Goal: Information Seeking & Learning: Learn about a topic

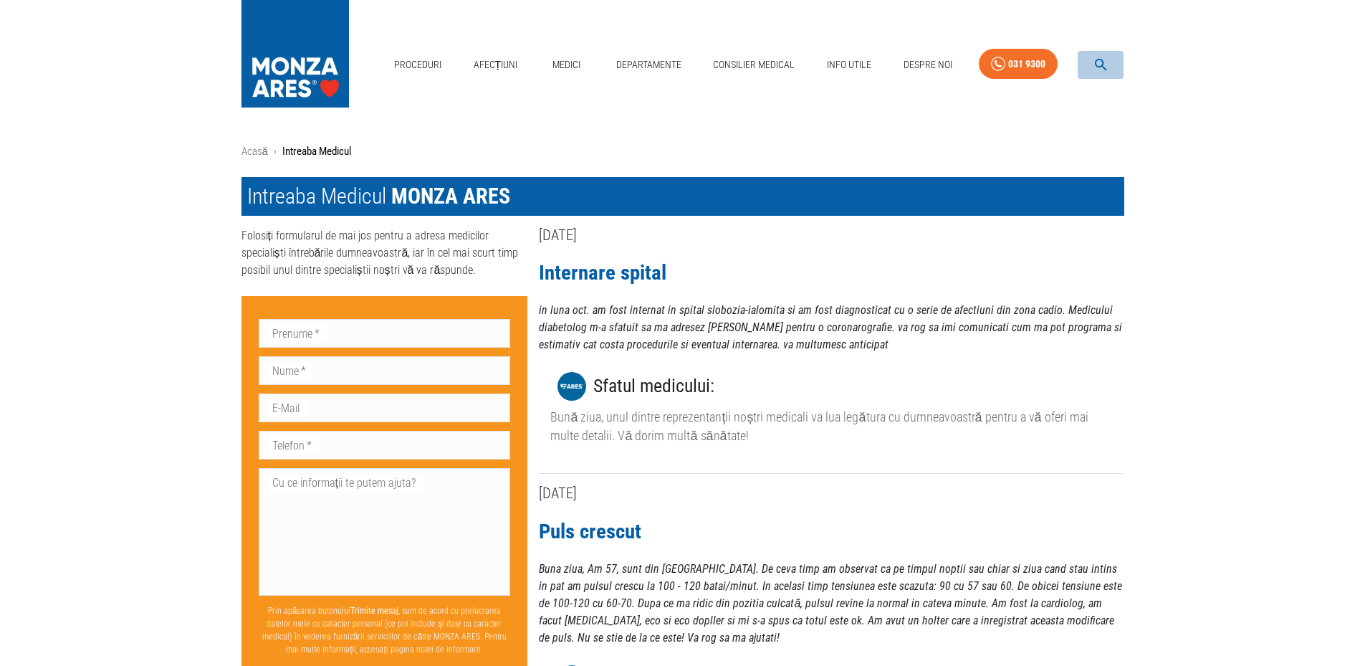
click at [1103, 69] on icon "button" at bounding box center [1101, 65] width 16 height 16
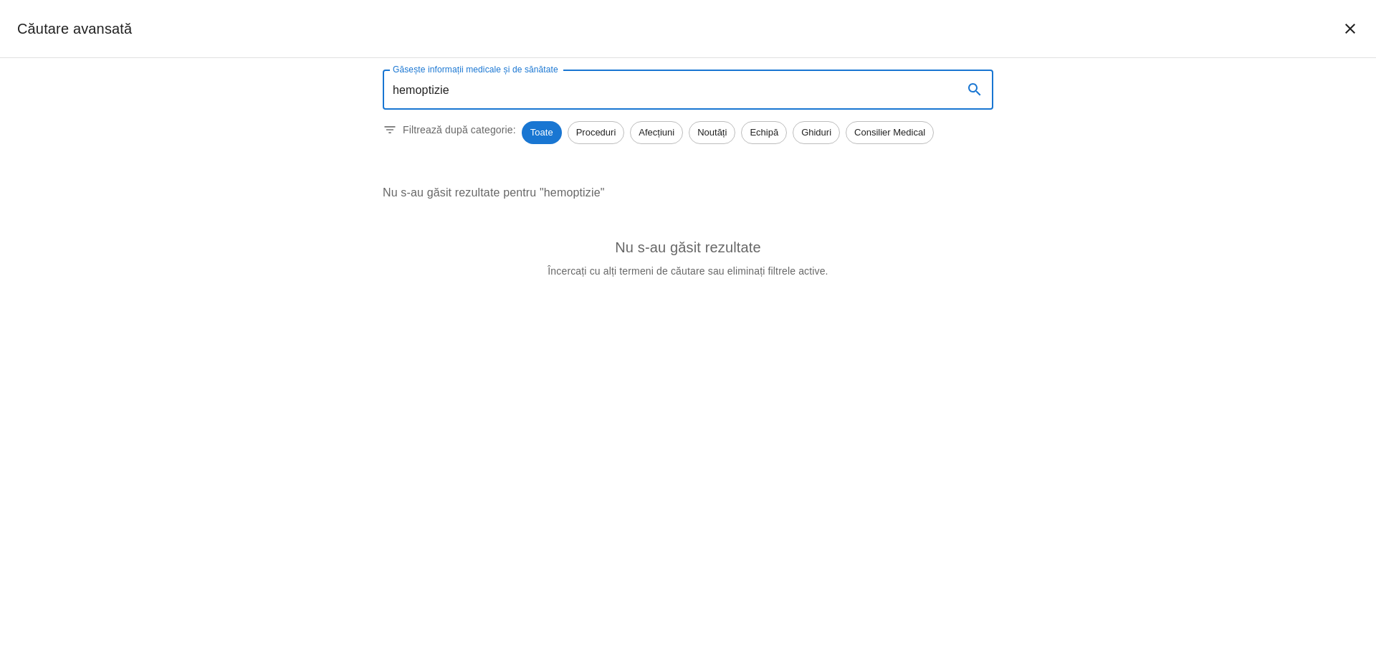
drag, startPoint x: 402, startPoint y: 88, endPoint x: 379, endPoint y: 91, distance: 23.1
click at [379, 91] on div "Găsește informații medicale și de sănătate hemoptizie Găsește informații medica…" at bounding box center [688, 179] width 645 height 243
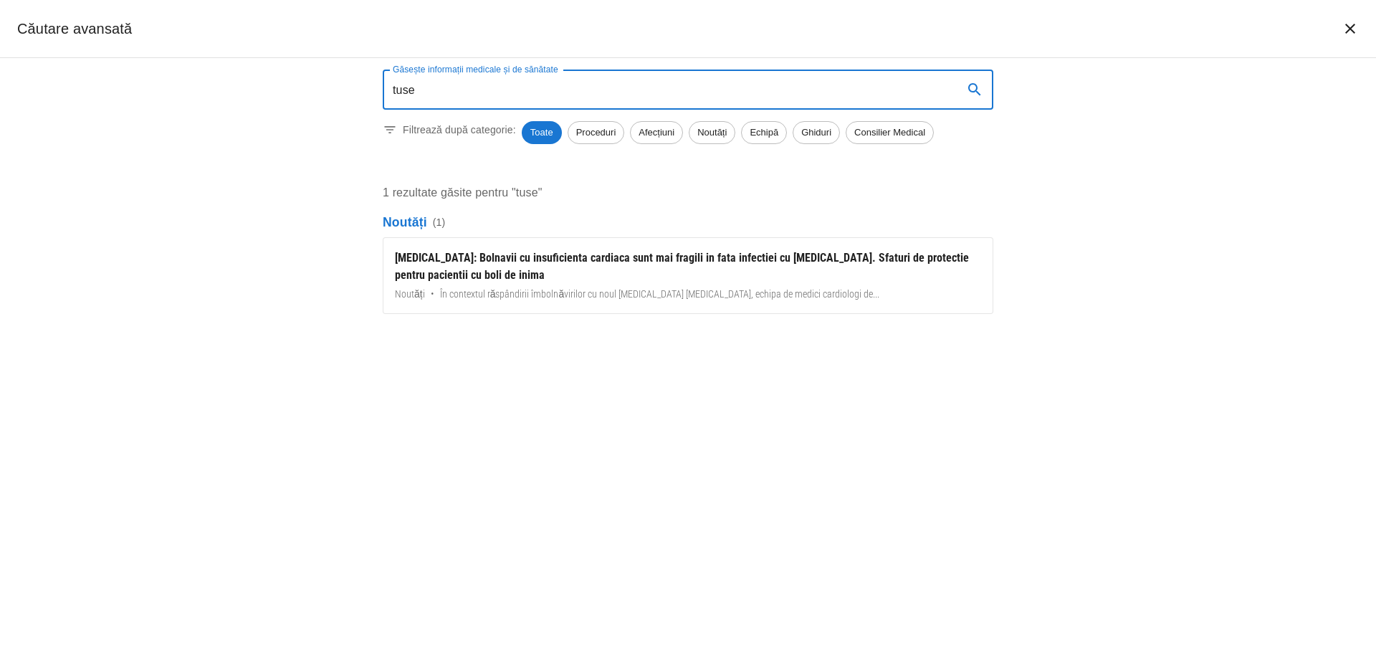
type input "tuse"
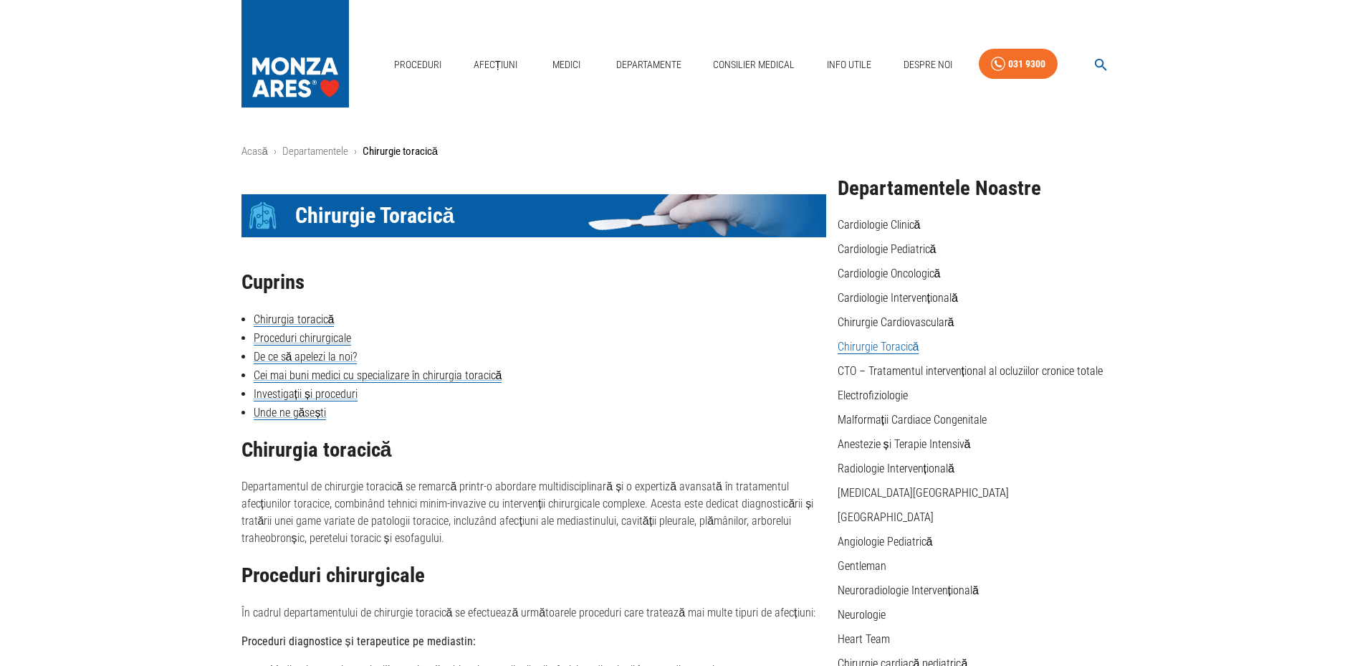
click at [298, 48] on img at bounding box center [296, 50] width 108 height 100
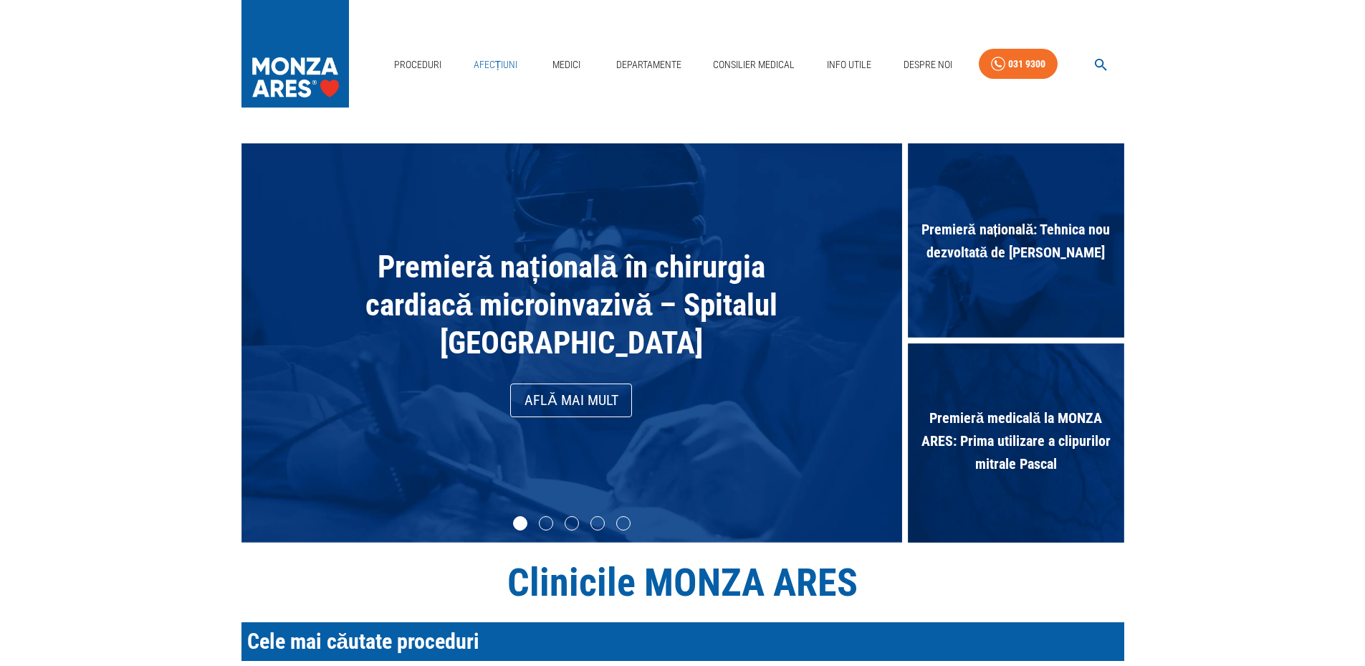
click at [494, 67] on link "Afecțiuni" at bounding box center [496, 64] width 56 height 29
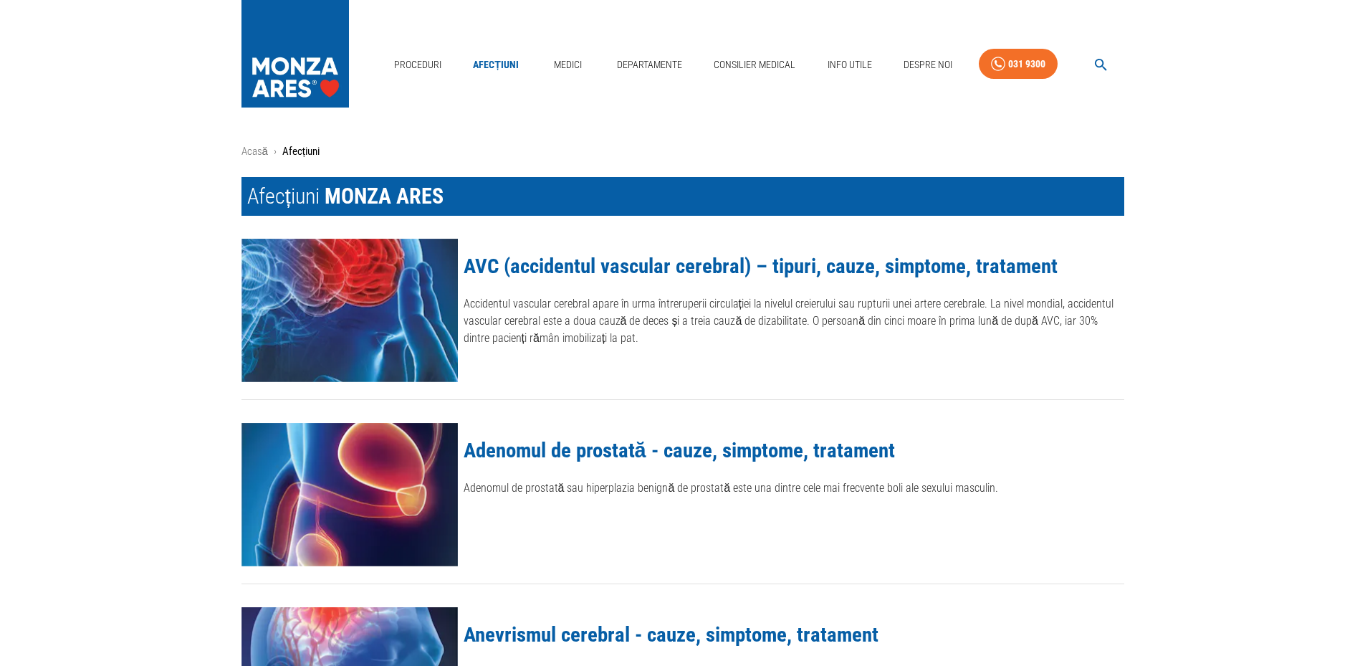
click at [1102, 59] on icon "button" at bounding box center [1101, 65] width 16 height 16
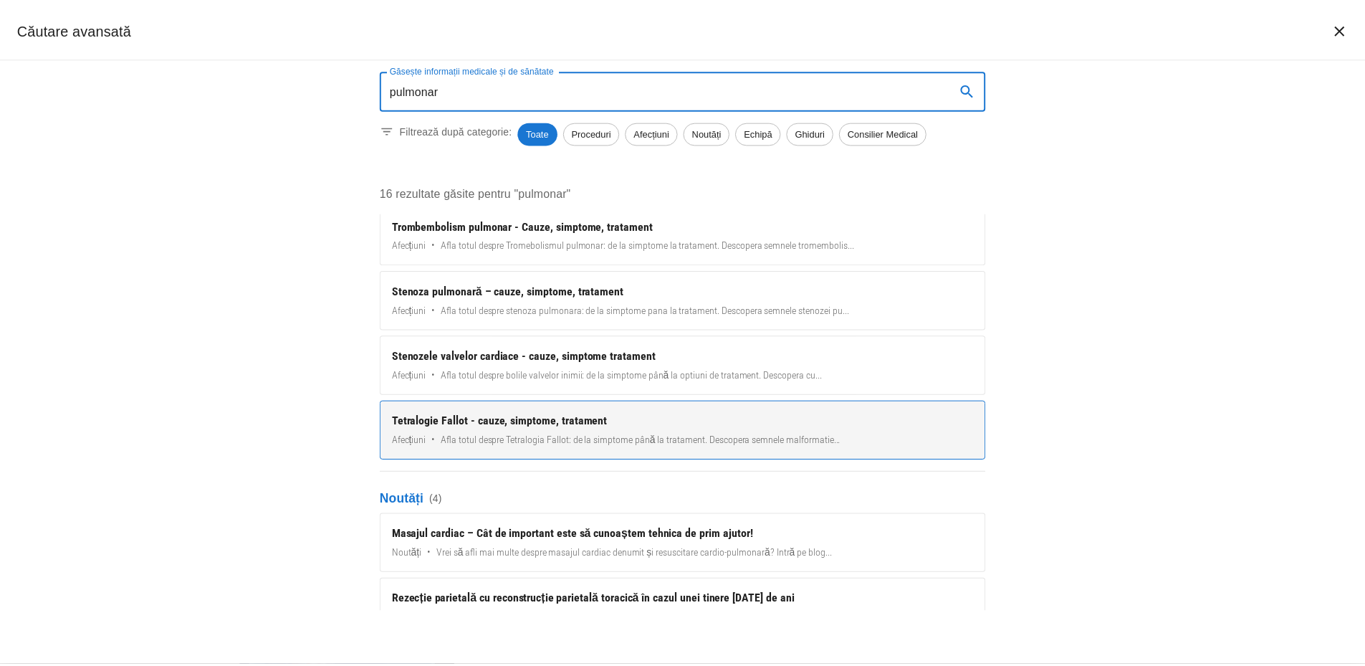
scroll to position [336, 0]
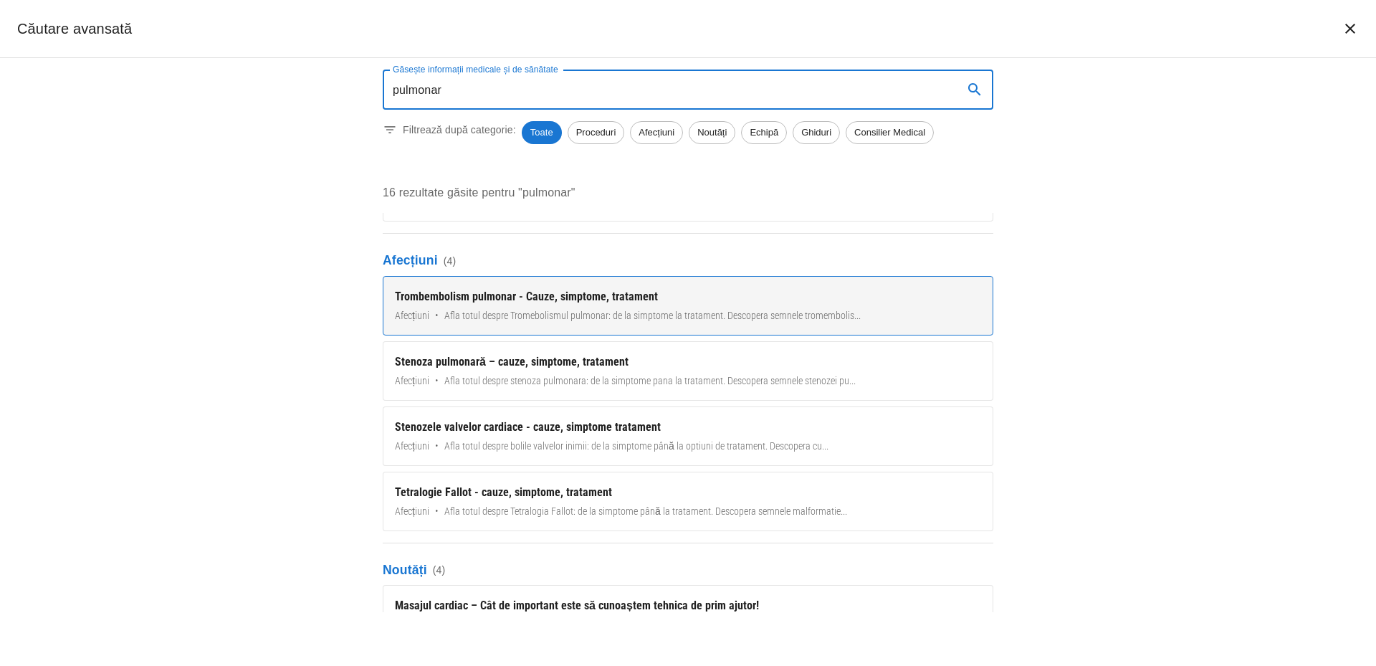
type input "pulmonar"
click at [424, 290] on div "Trombembolism pulmonar - Cauze, simptome, tratament" at bounding box center [688, 296] width 586 height 17
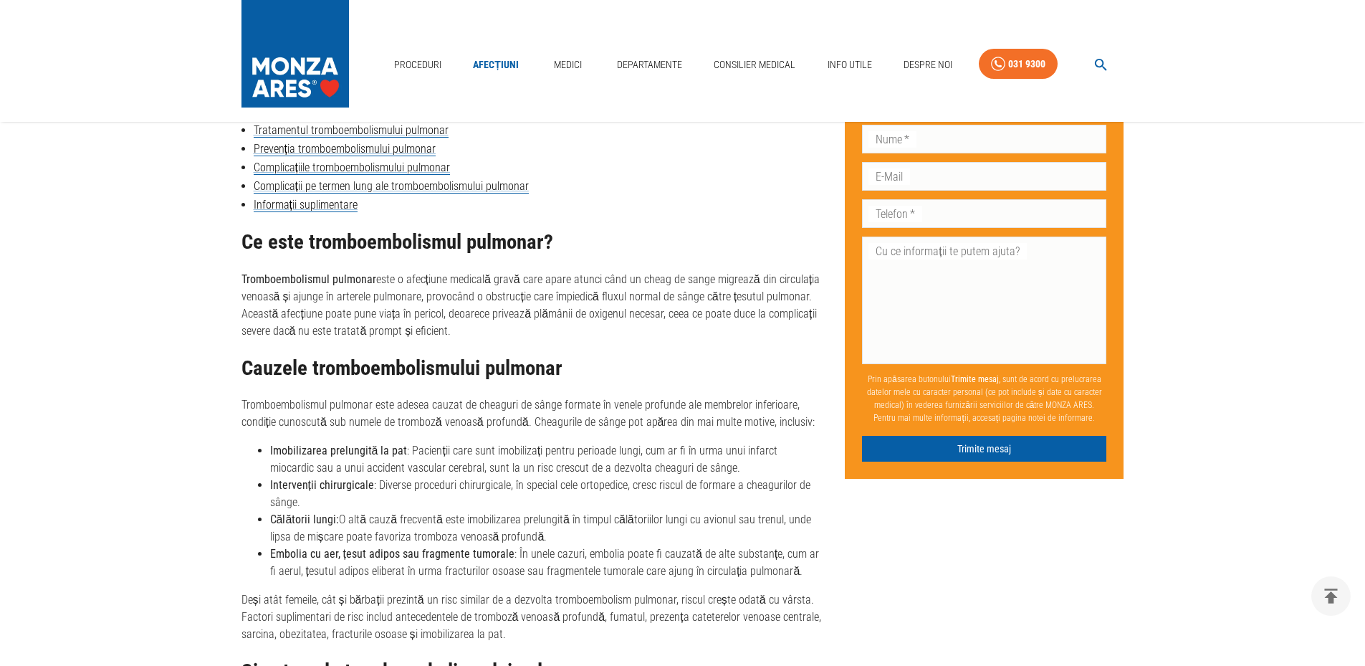
scroll to position [788, 0]
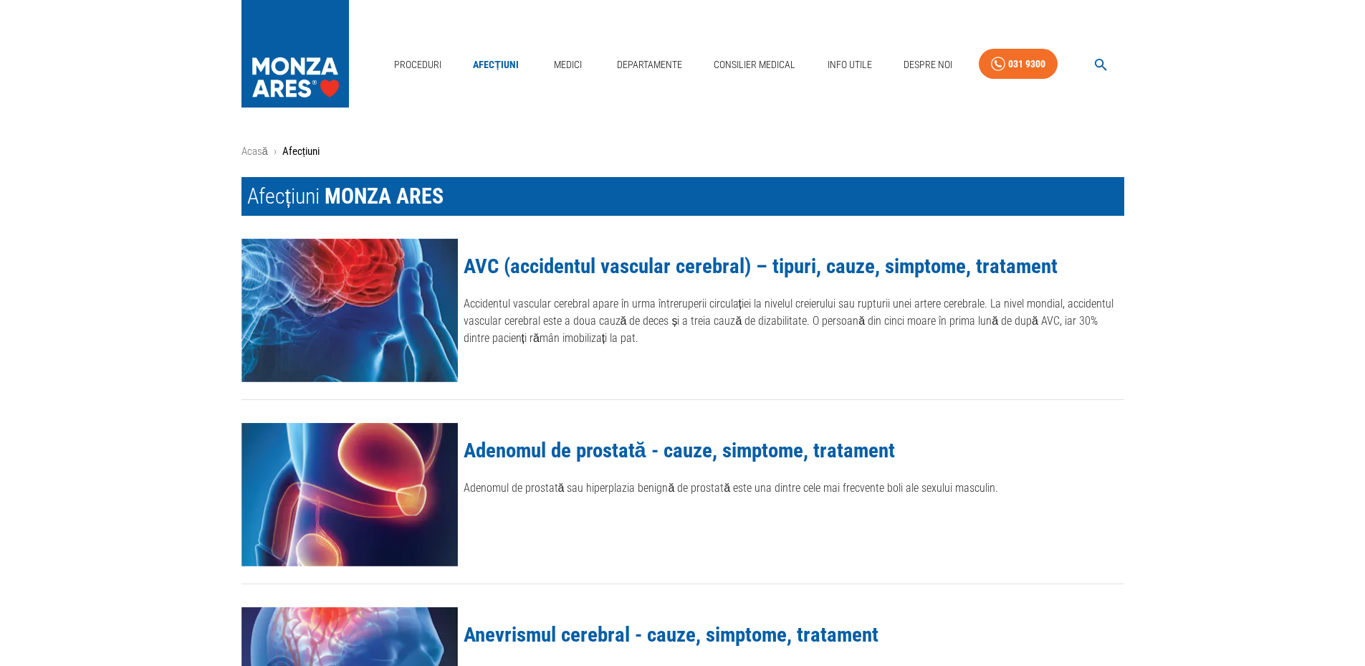
click at [1105, 65] on icon "button" at bounding box center [1101, 65] width 16 height 16
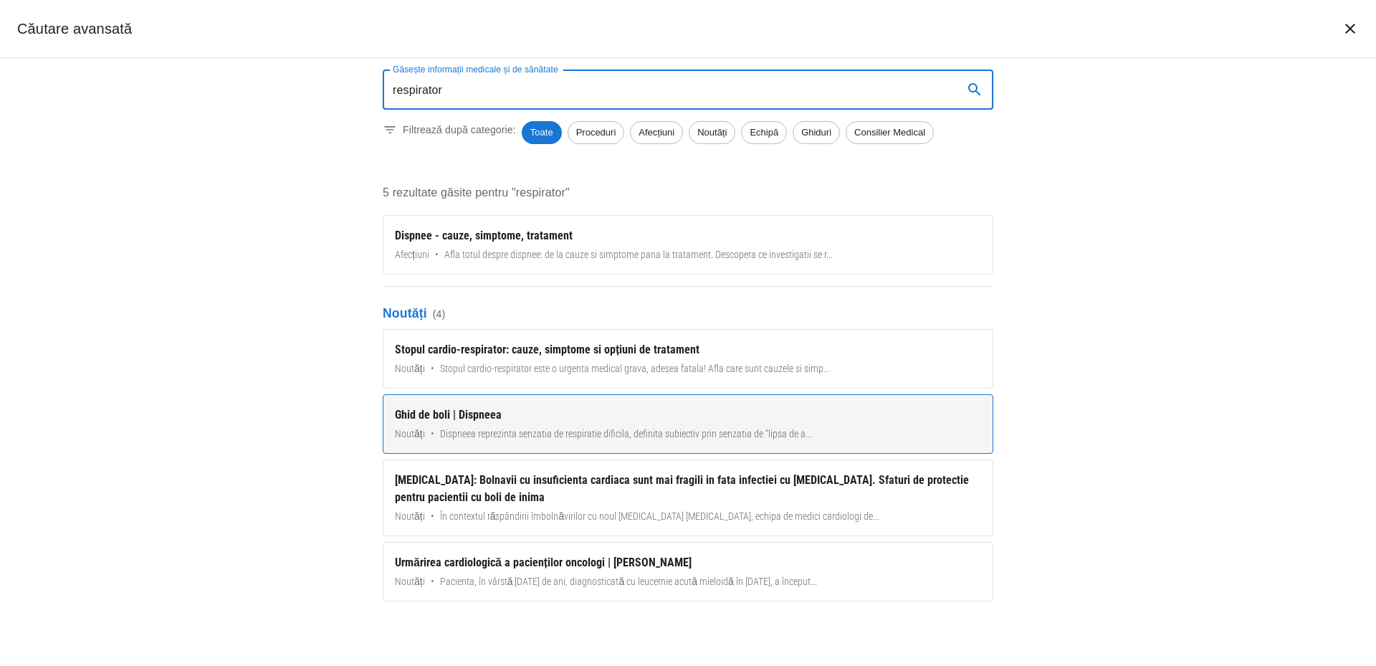
scroll to position [41, 0]
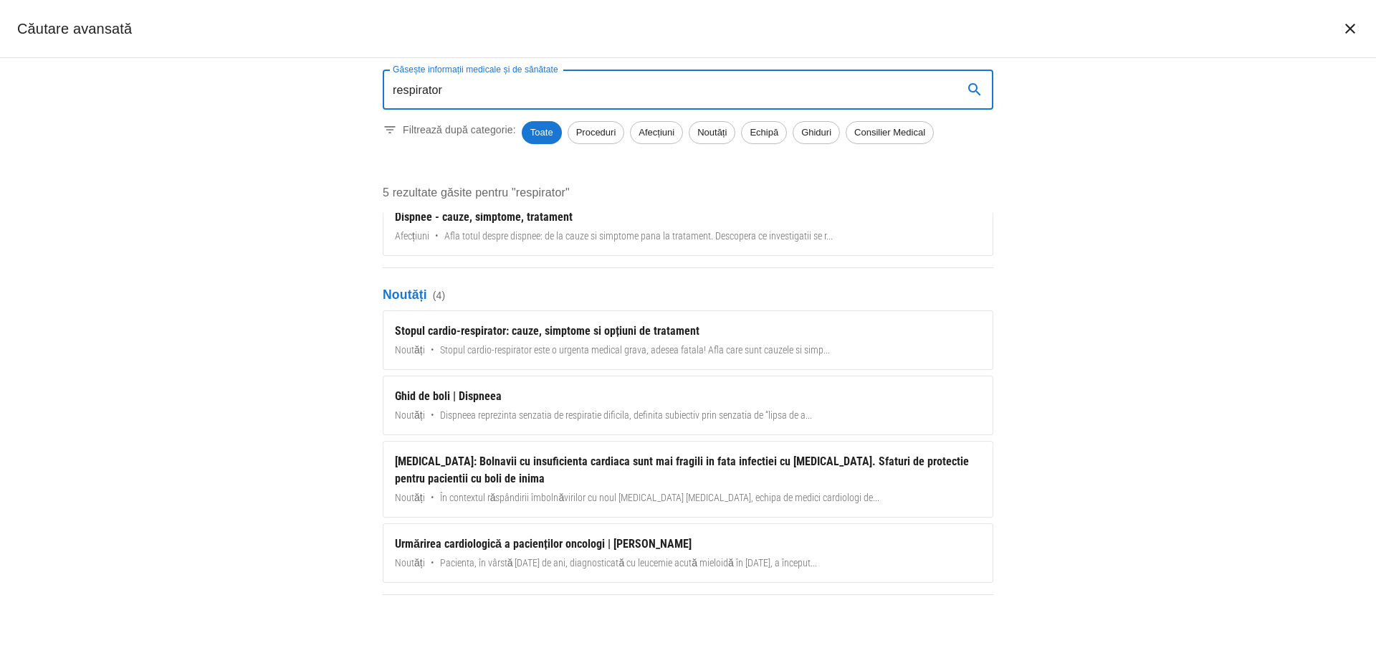
drag, startPoint x: 453, startPoint y: 94, endPoint x: 362, endPoint y: 92, distance: 91.0
click at [362, 92] on div "Găsește informații medicale și de sănătate respirator Găsește informații medica…" at bounding box center [688, 362] width 1376 height 608
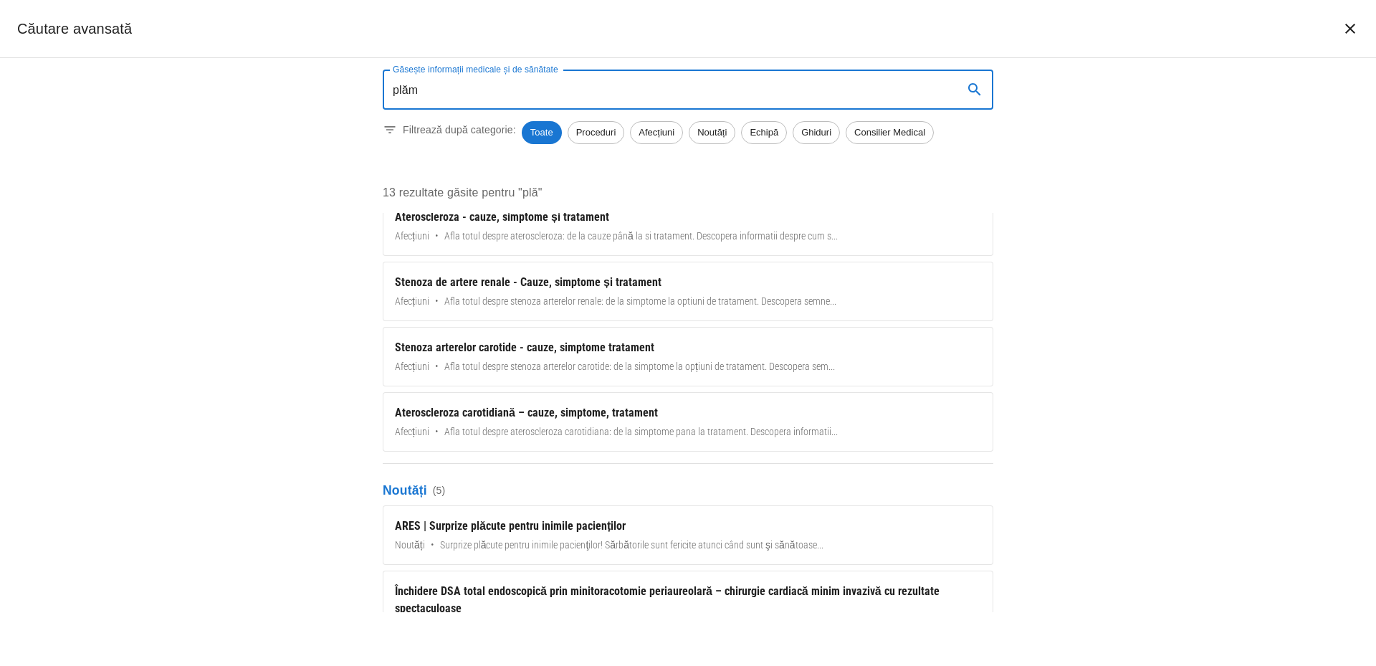
scroll to position [0, 0]
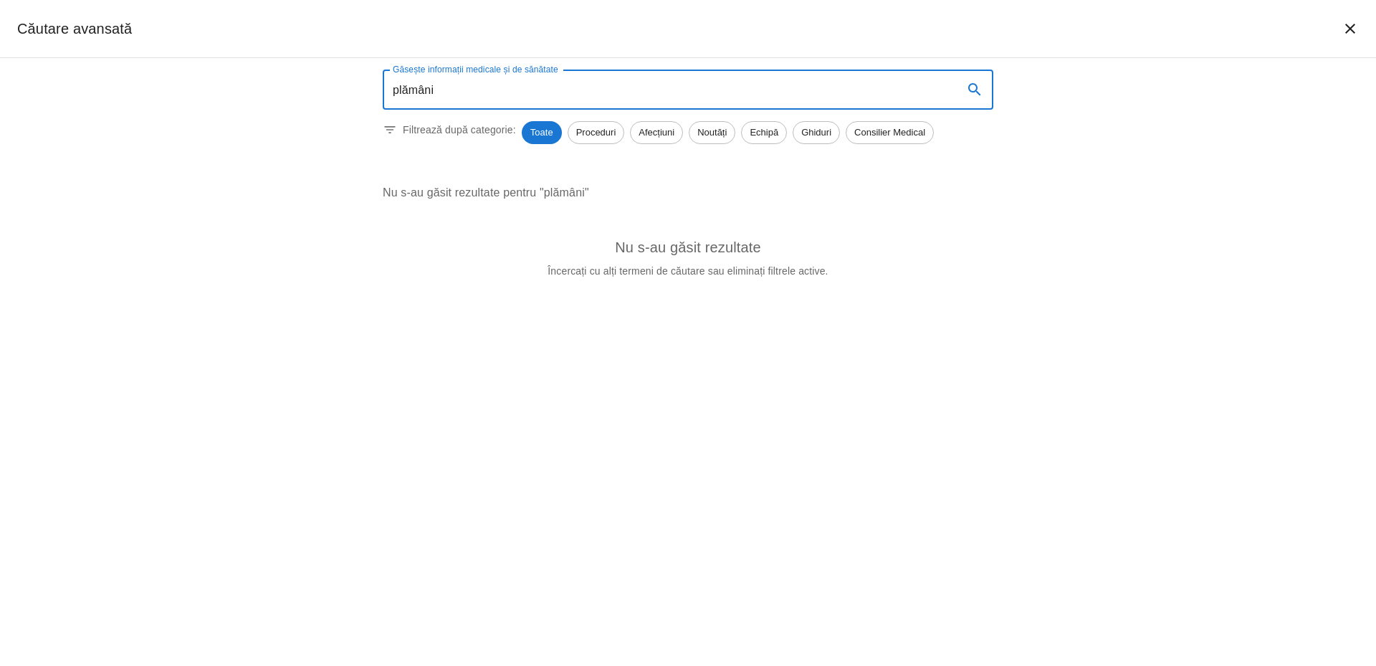
drag, startPoint x: 444, startPoint y: 81, endPoint x: 375, endPoint y: 88, distance: 69.9
click at [375, 88] on div "Găsește informații medicale și de sănătate plămâni Găsește informații medicale …" at bounding box center [688, 179] width 645 height 243
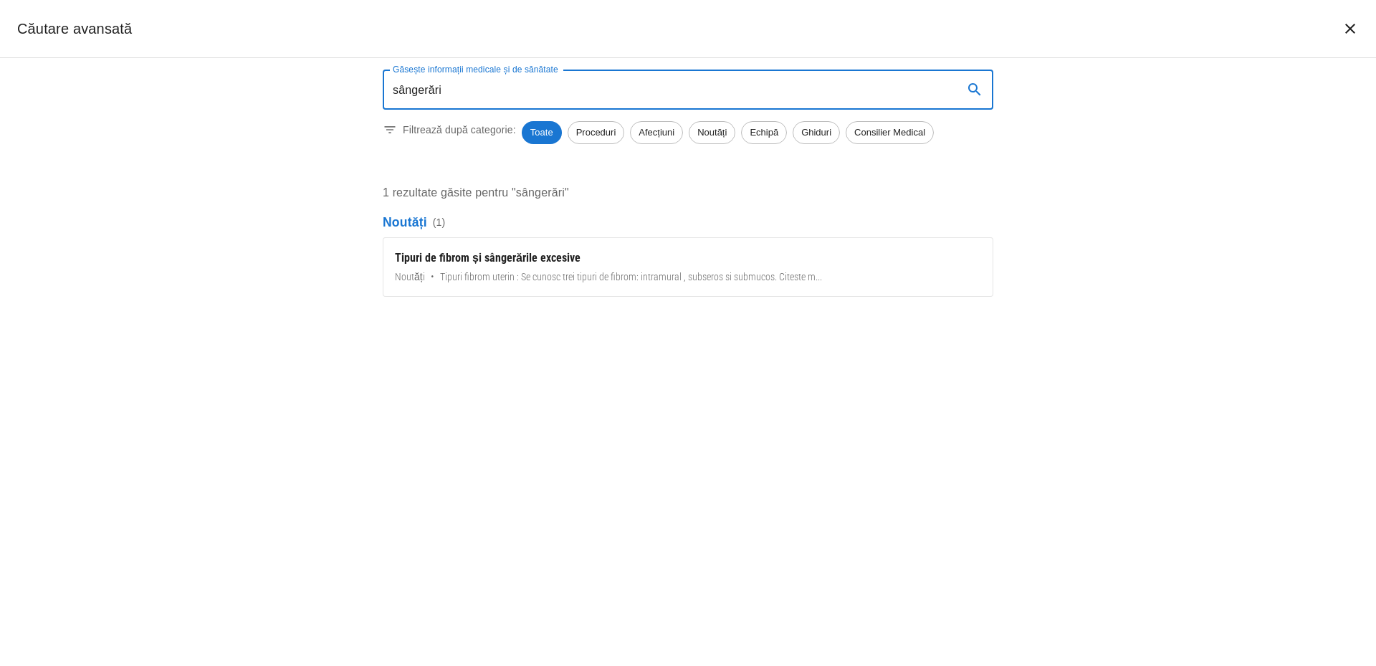
drag, startPoint x: 452, startPoint y: 96, endPoint x: 376, endPoint y: 92, distance: 75.3
click at [376, 92] on div "Găsește informații medicale și de sănătate sângerări Găsește informații medical…" at bounding box center [688, 186] width 645 height 256
type input "t"
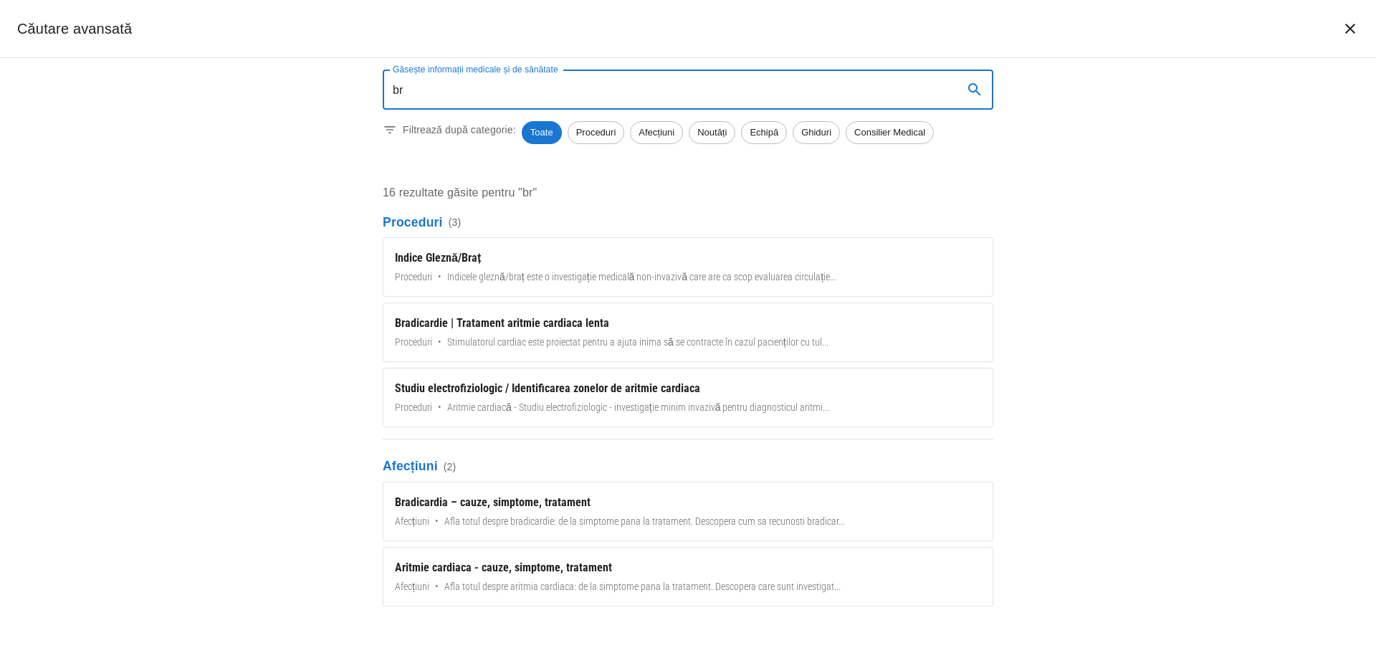
type input "b"
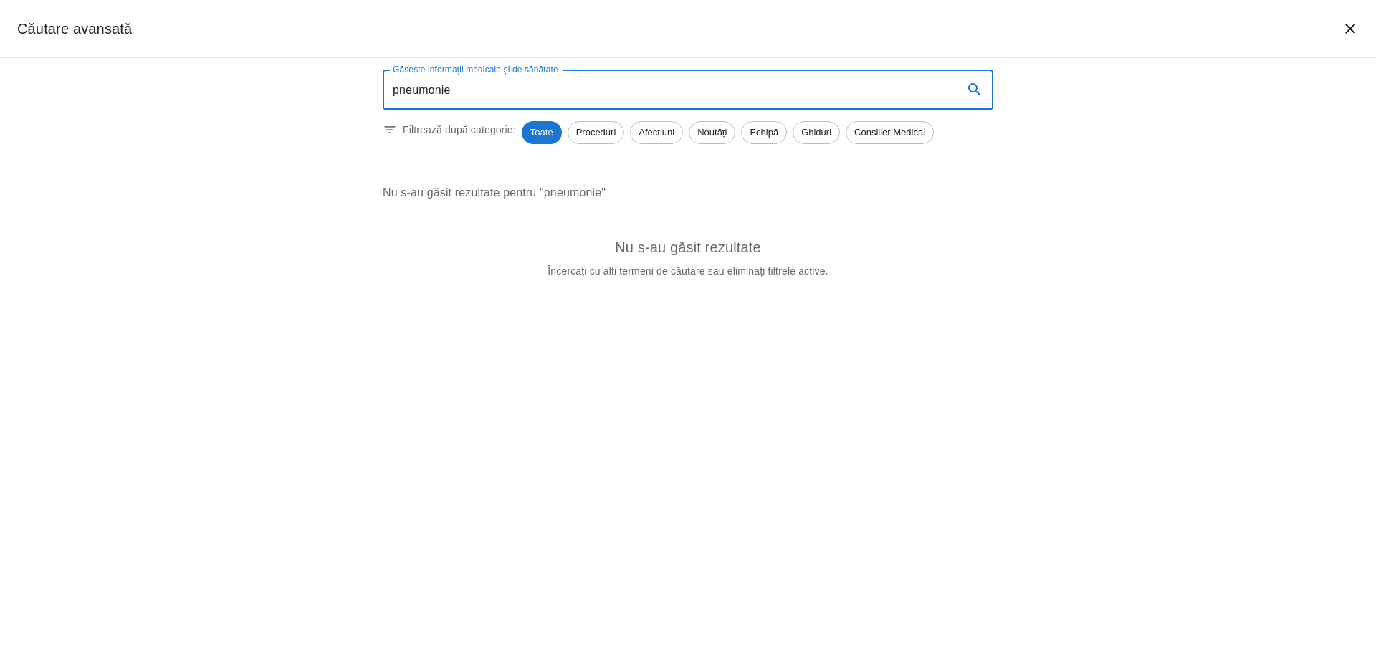
drag, startPoint x: 464, startPoint y: 82, endPoint x: 368, endPoint y: 89, distance: 96.3
click at [368, 89] on div "Găsește informații medicale și de sănătate pneumonie Găsește informații medical…" at bounding box center [688, 179] width 645 height 243
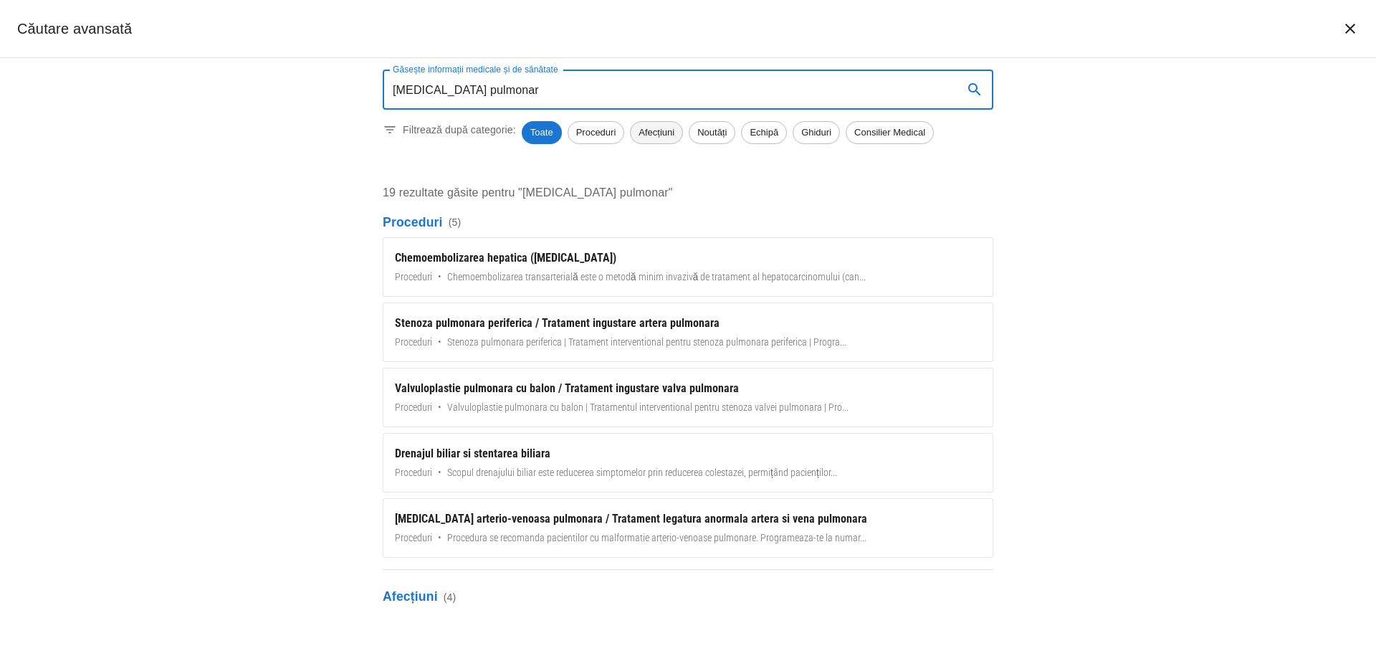
type input "cancer pulmonar"
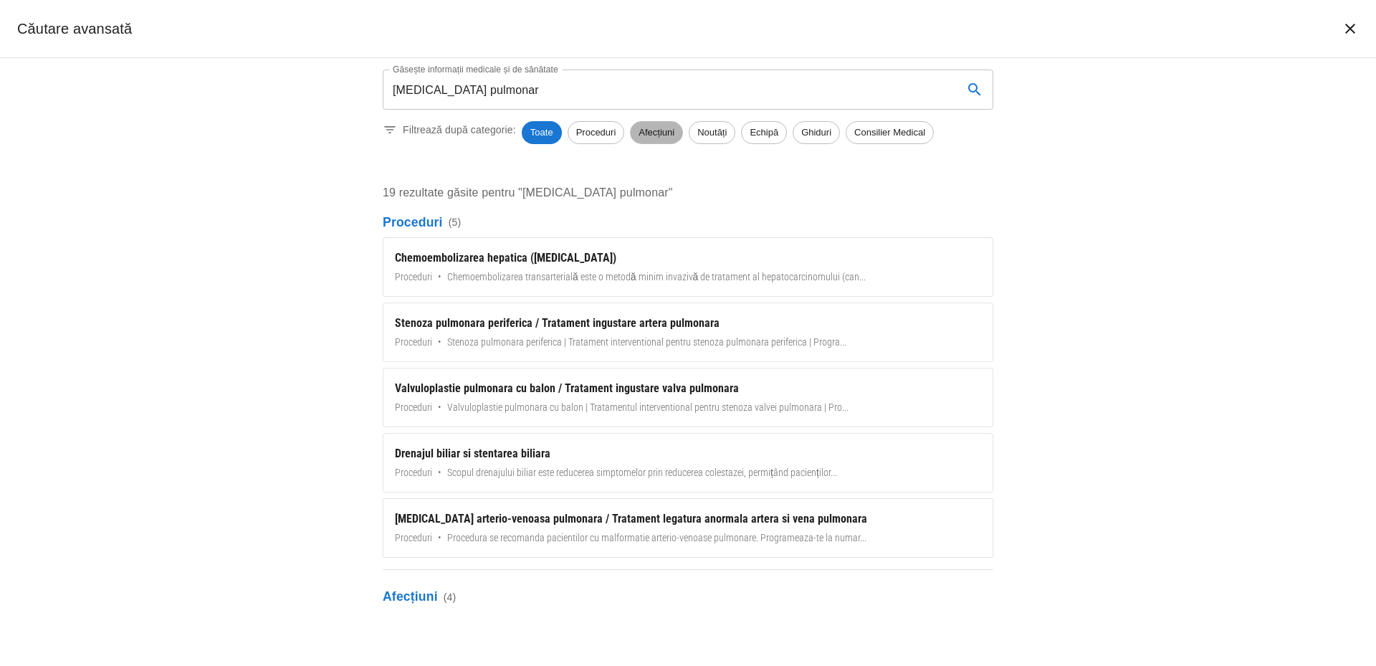
click at [654, 125] on div "Afecțiuni" at bounding box center [656, 132] width 53 height 23
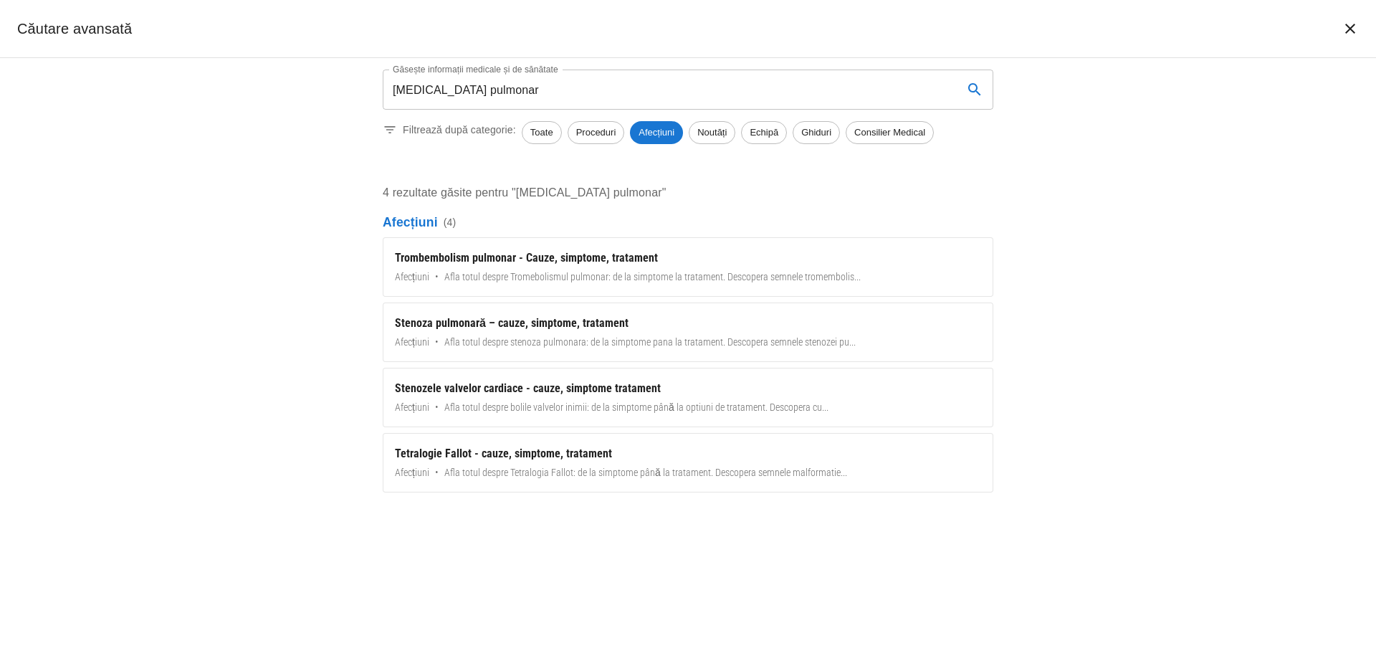
click at [52, 39] on h2 "Căutare avansată" at bounding box center [74, 28] width 115 height 23
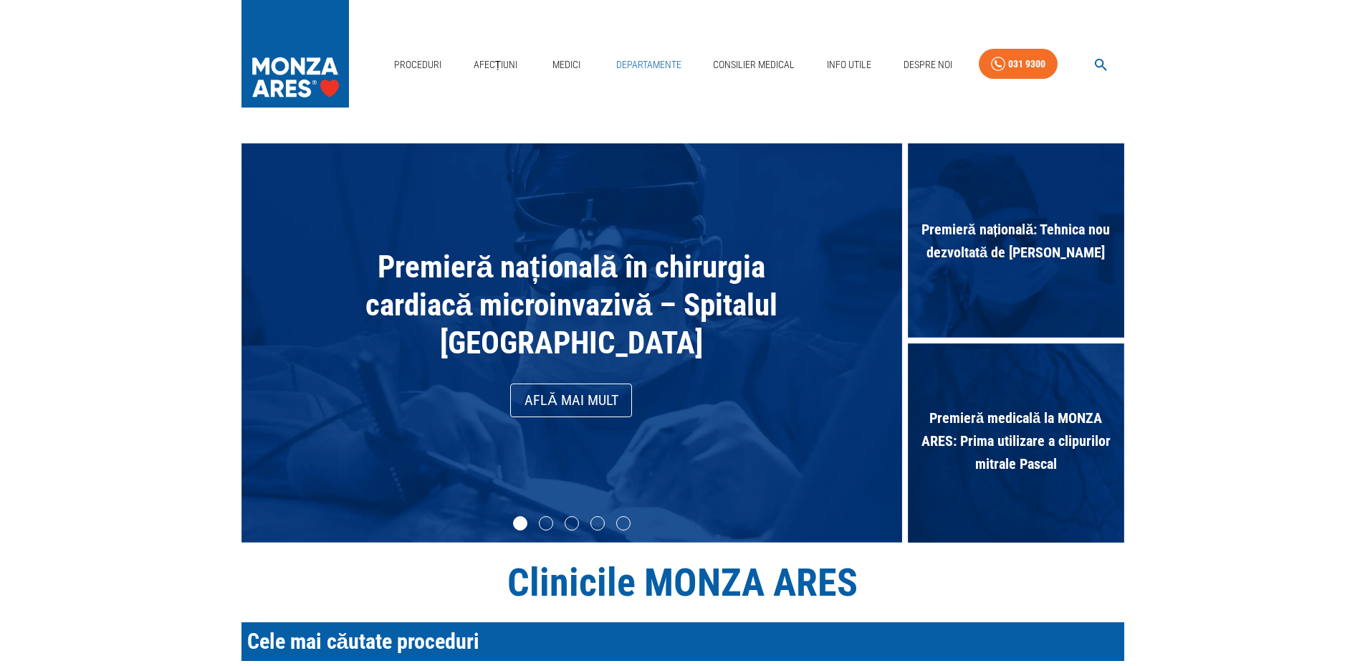
click at [664, 67] on link "Departamente" at bounding box center [649, 64] width 77 height 29
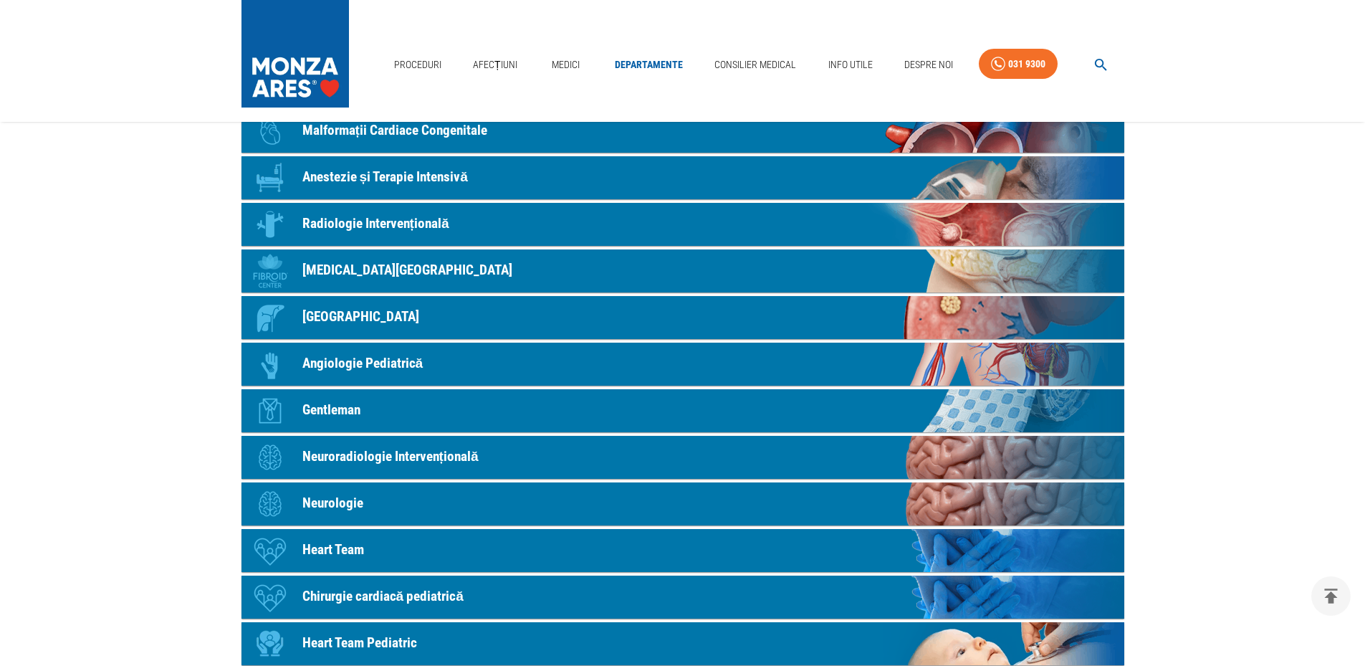
scroll to position [645, 0]
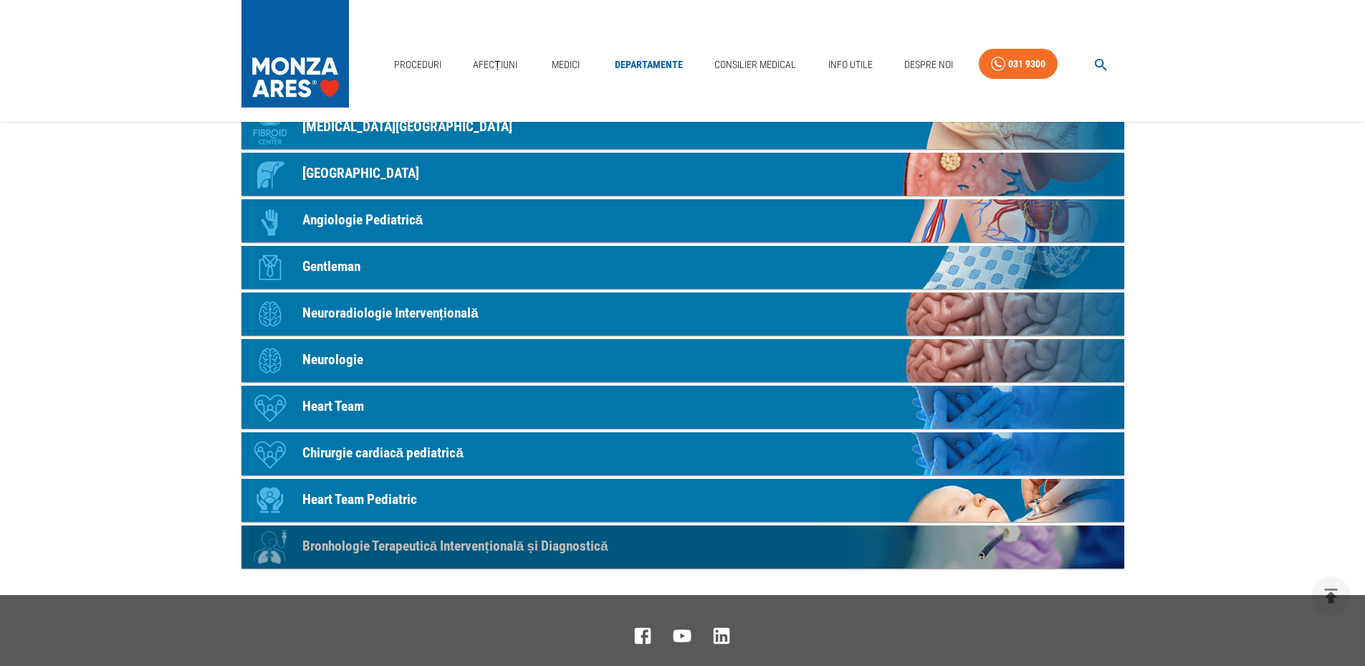
click at [452, 540] on p "Bronhologie Terapeutică Intervențională și Diagnostică" at bounding box center [455, 546] width 306 height 21
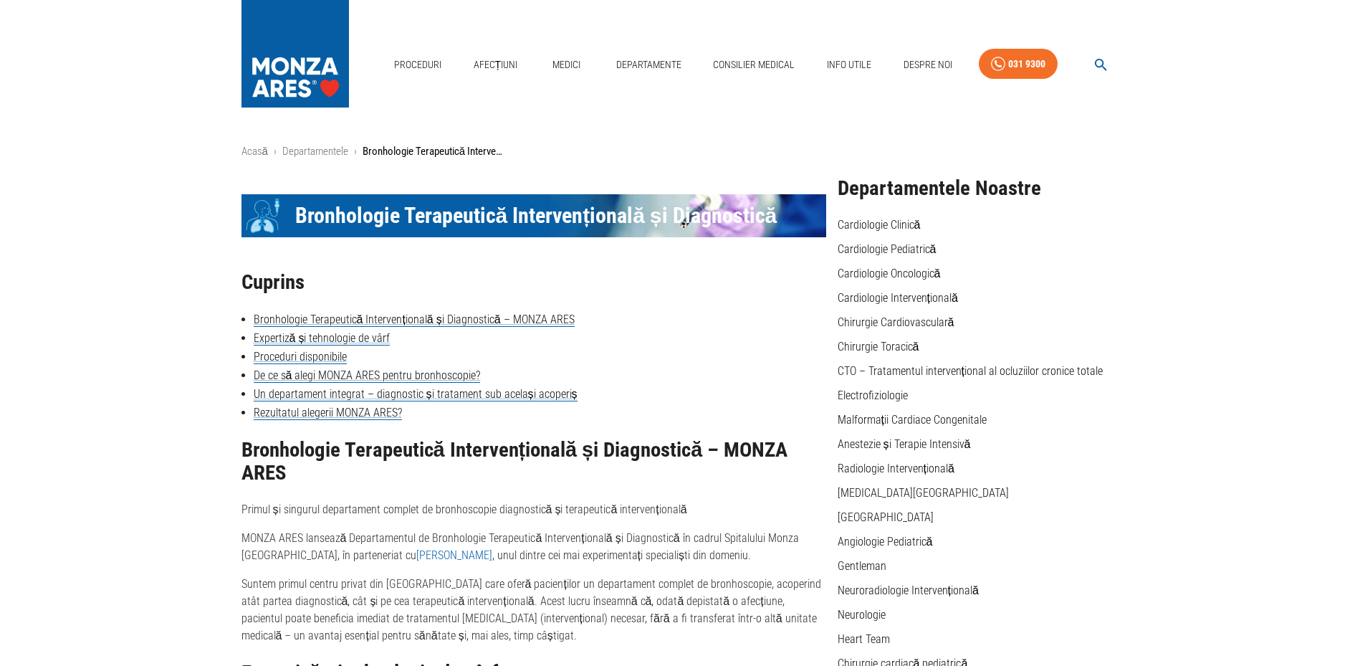
click at [615, 305] on div "Cuprins Bronhologie Terapeutică Intervențională și Diagnostică – MONZA ARES Exp…" at bounding box center [534, 346] width 585 height 151
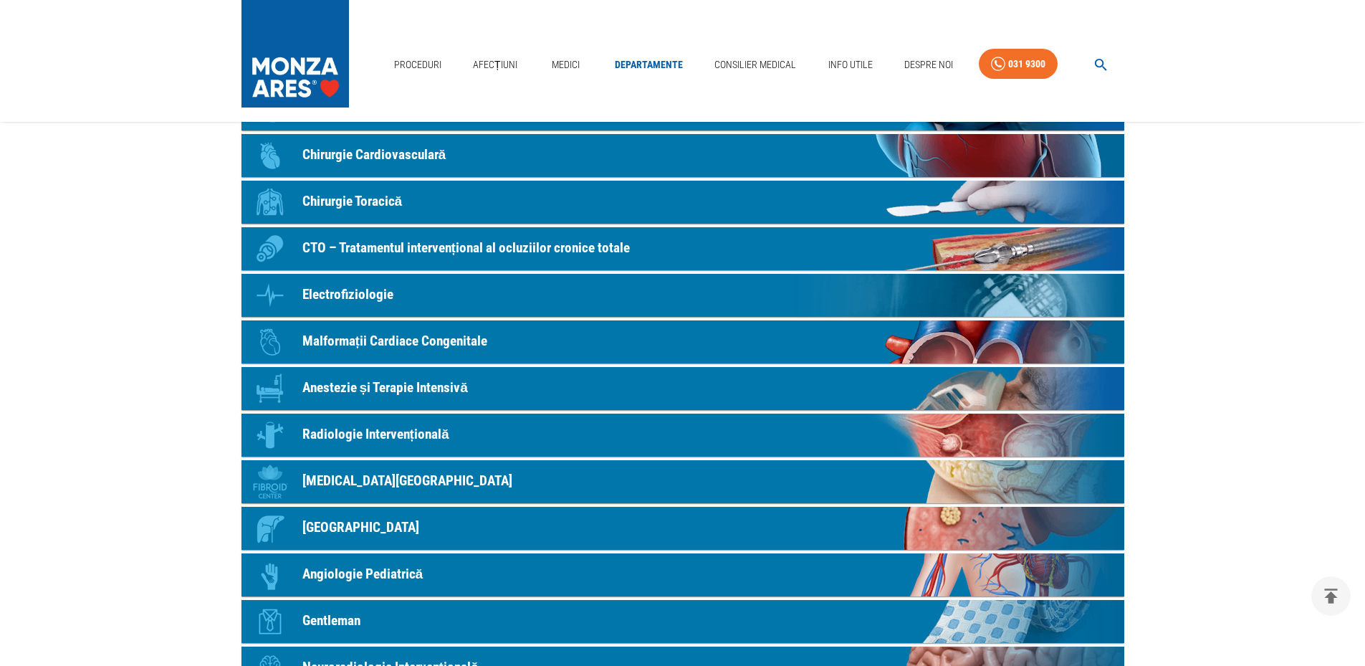
scroll to position [290, 0]
click at [339, 194] on p "Chirurgie Toracică" at bounding box center [352, 202] width 100 height 21
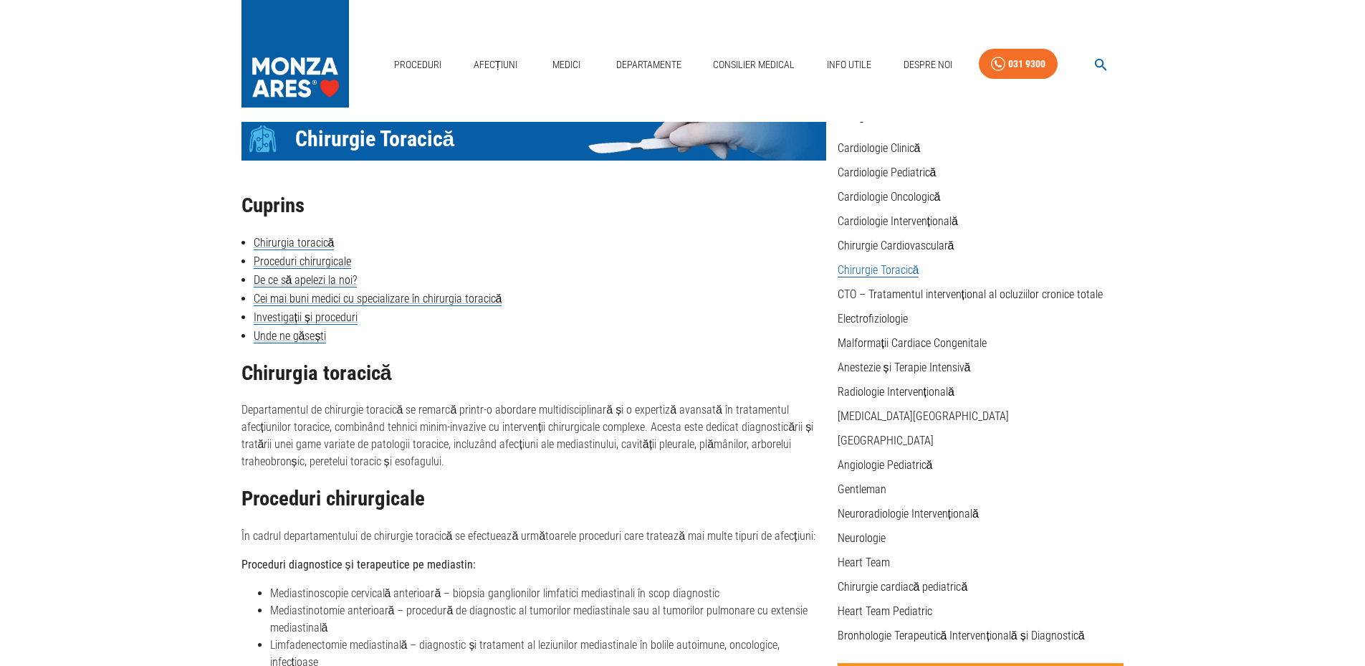
scroll to position [287, 0]
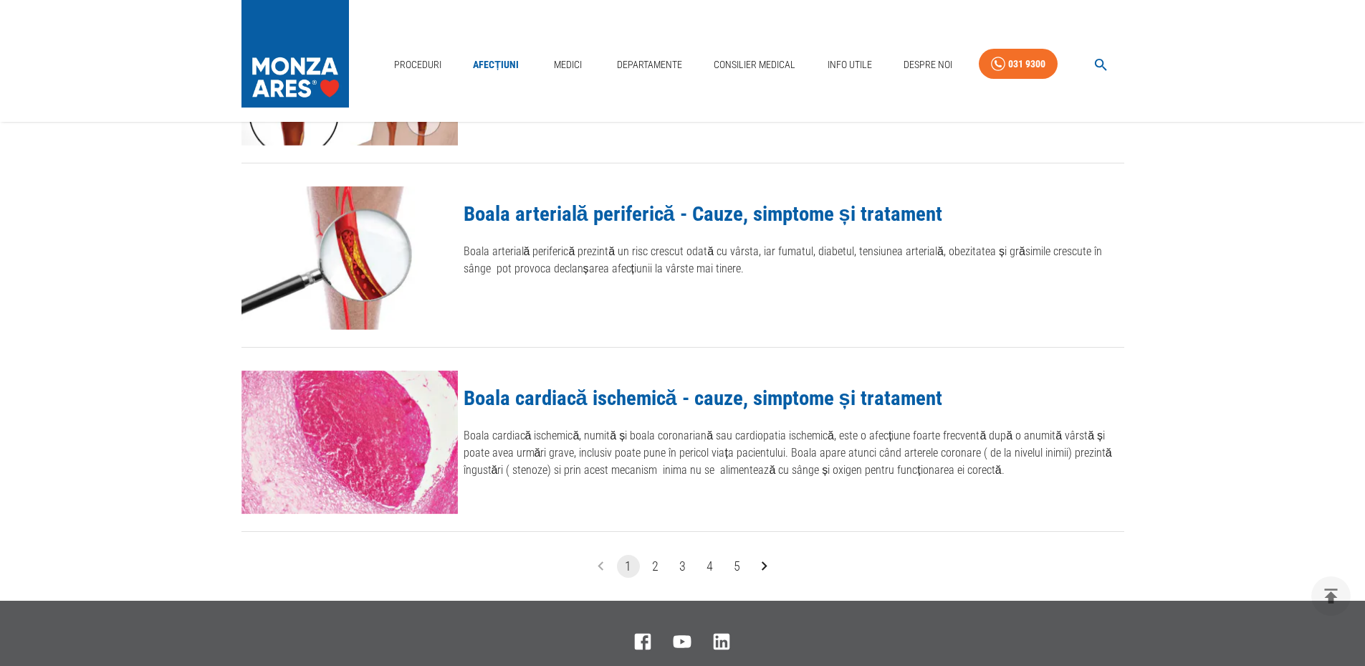
scroll to position [1679, 0]
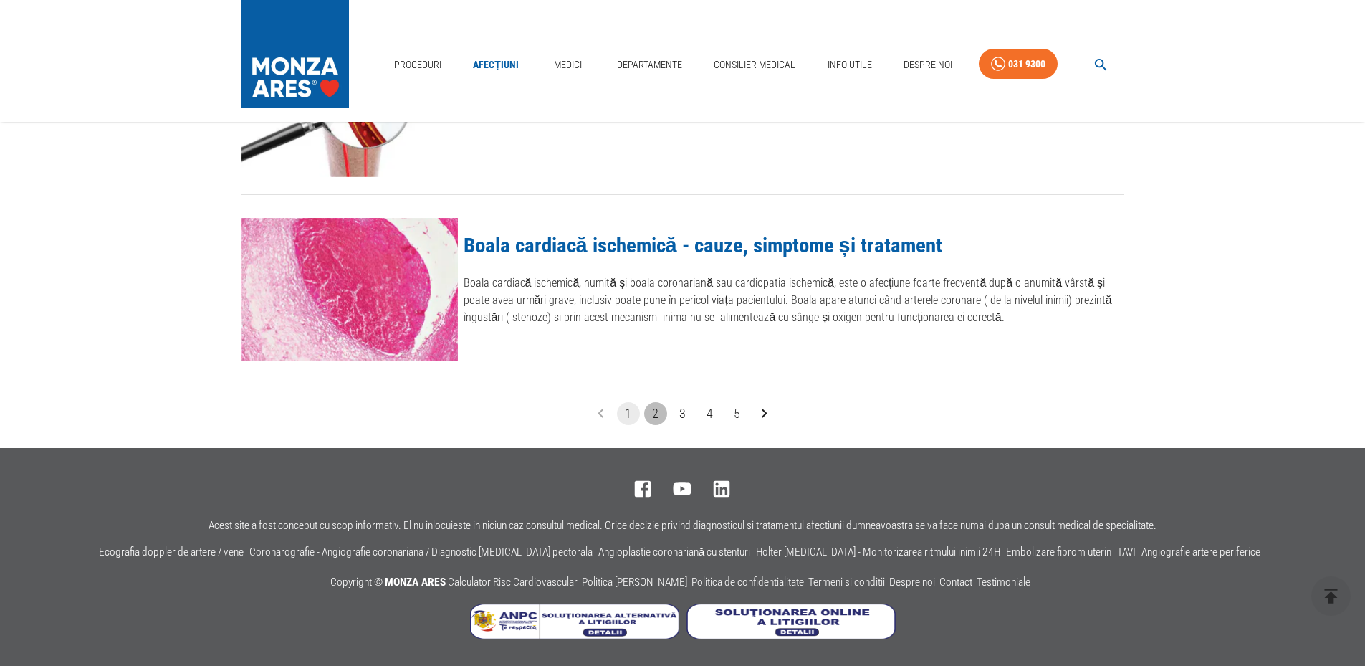
click at [659, 414] on button "2" at bounding box center [655, 413] width 23 height 23
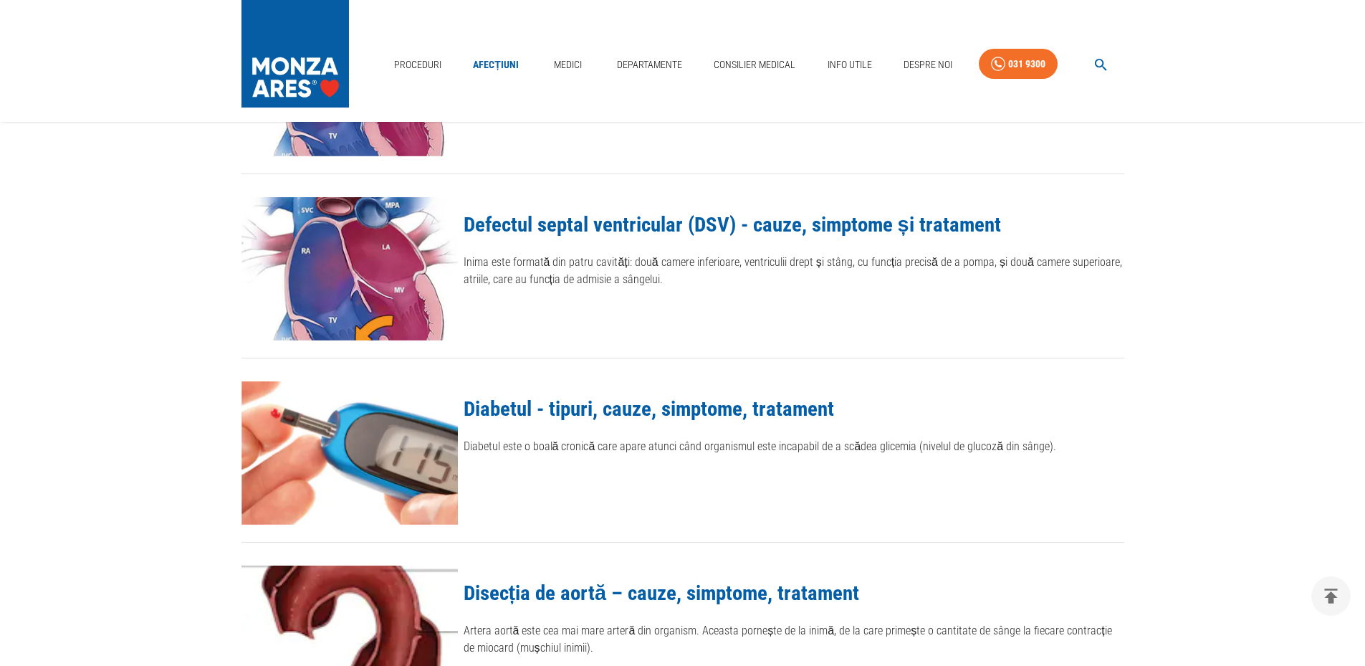
scroll to position [1648, 0]
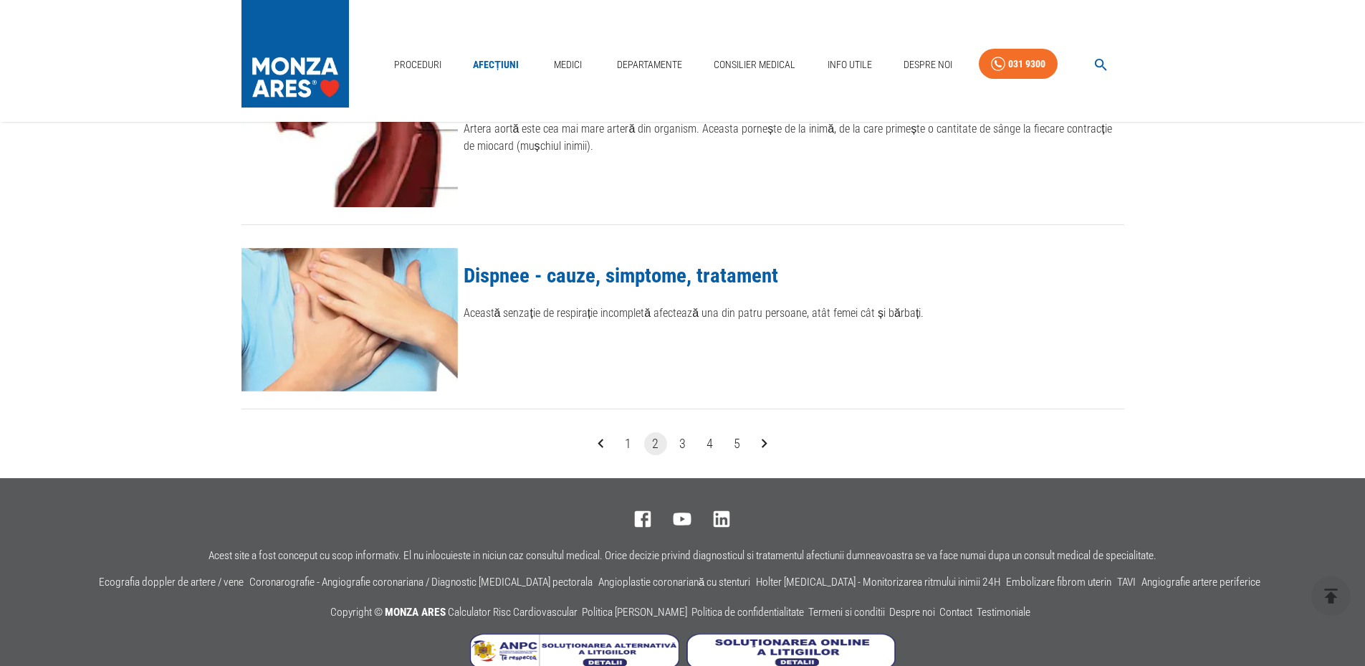
click at [682, 444] on button "3" at bounding box center [683, 443] width 23 height 23
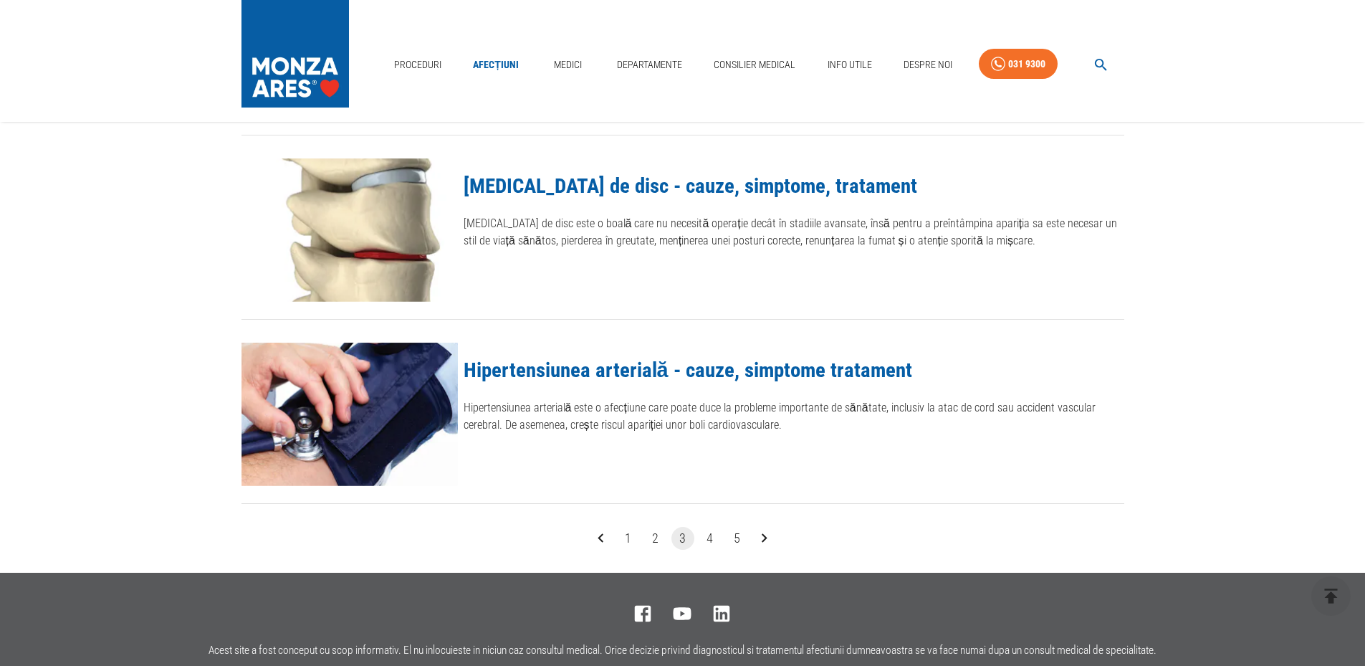
scroll to position [1679, 0]
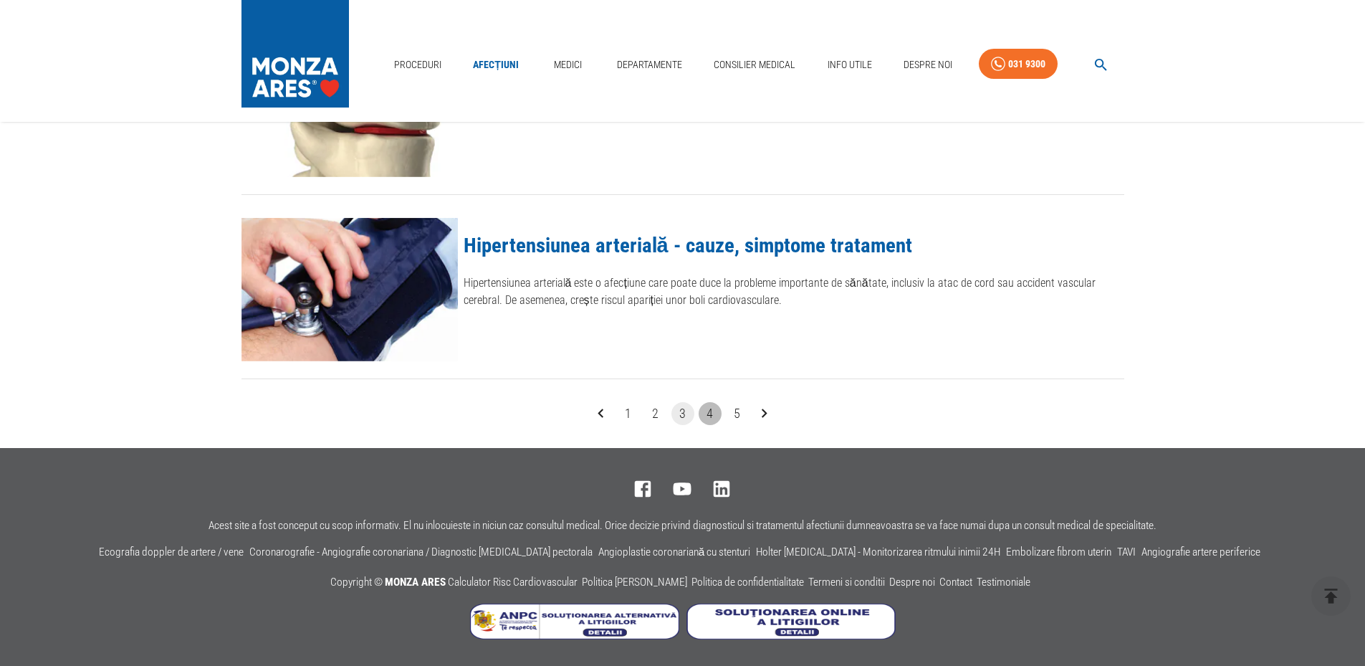
click at [708, 411] on button "4" at bounding box center [710, 413] width 23 height 23
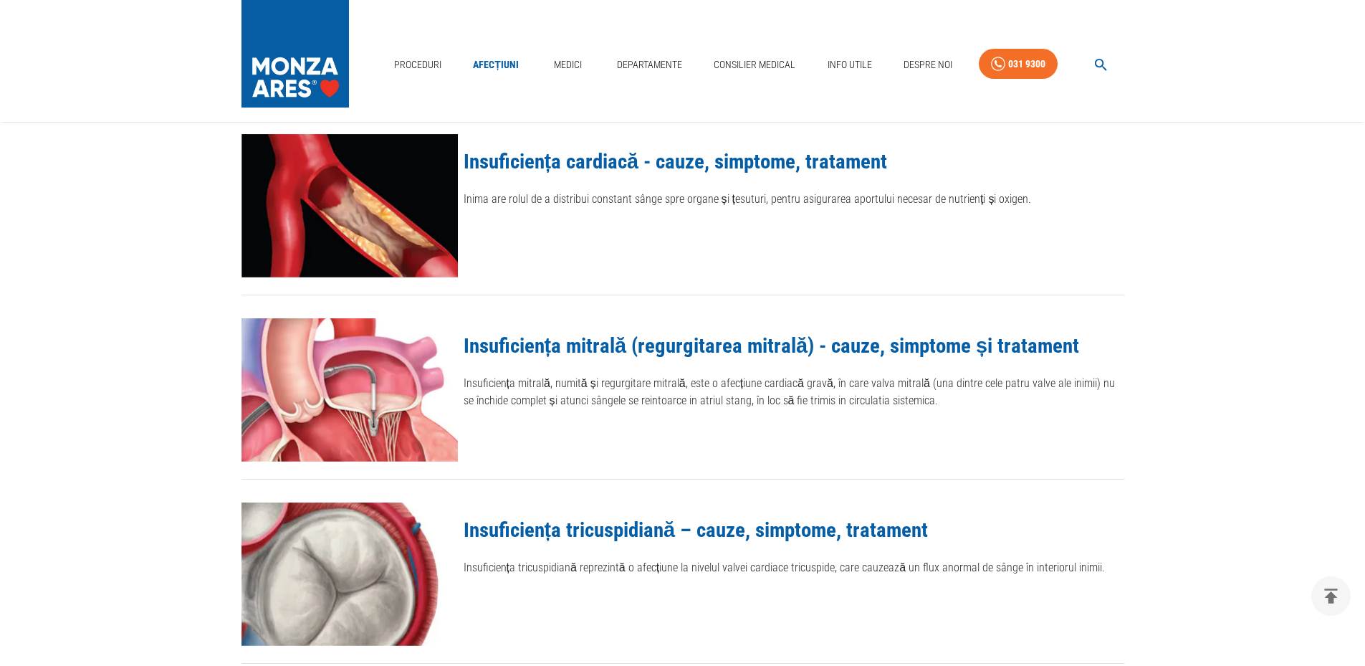
scroll to position [287, 0]
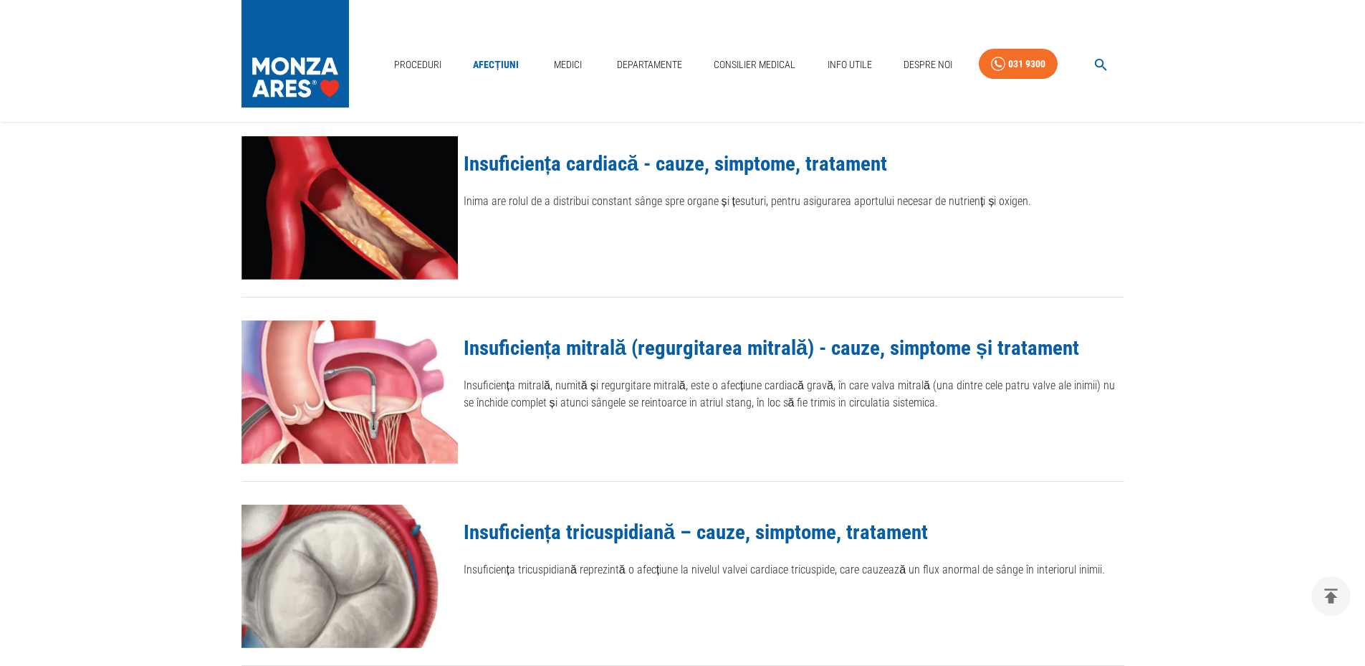
click at [591, 172] on link "Insuficiența cardiacă - cauze, simptome, tratament" at bounding box center [676, 163] width 424 height 24
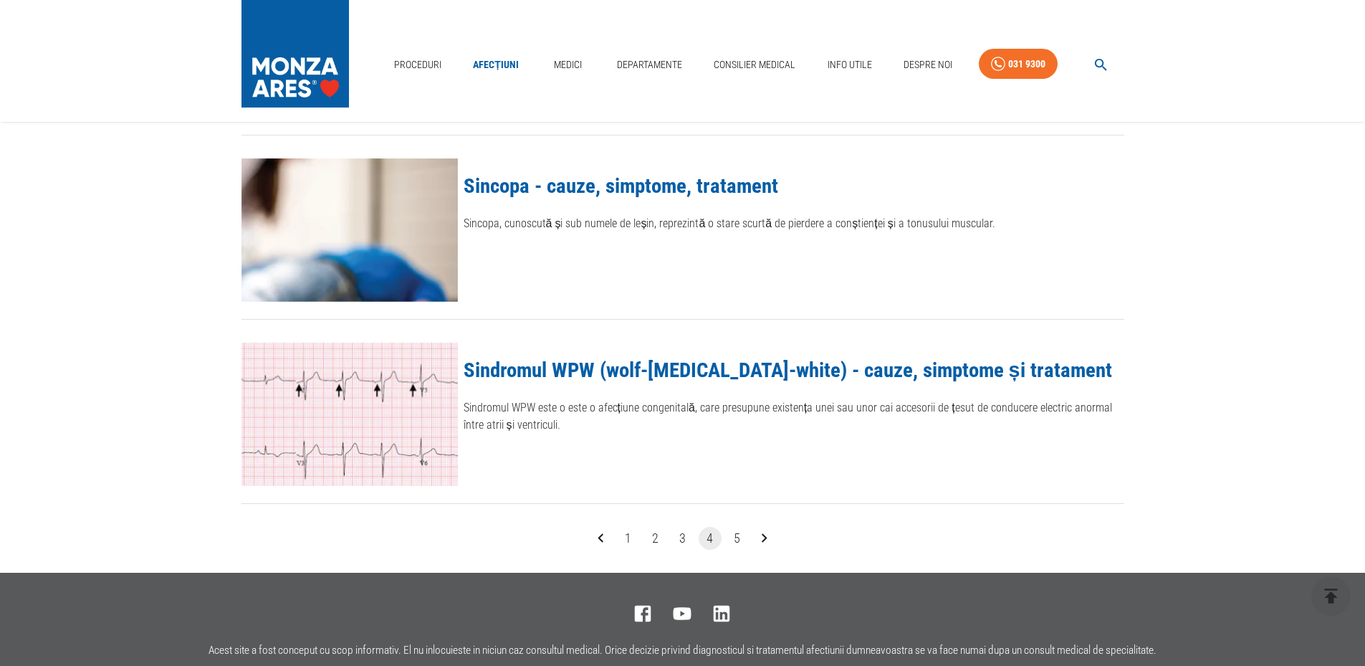
scroll to position [1679, 0]
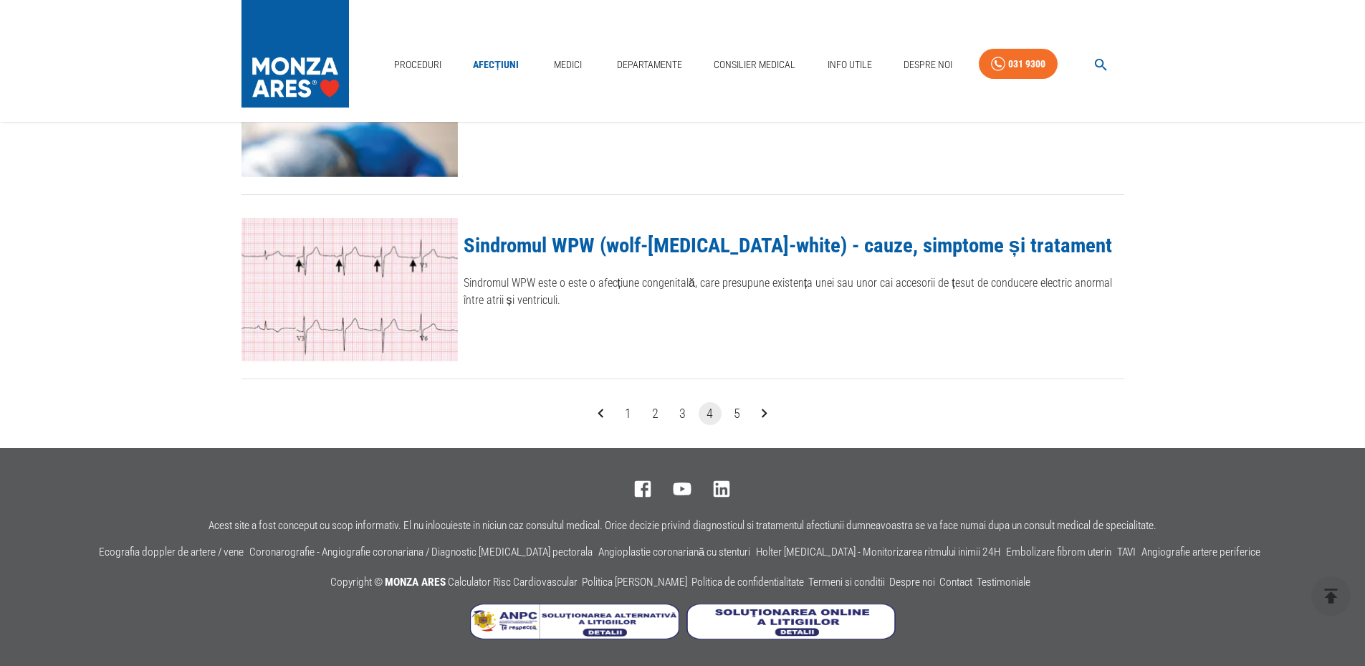
click at [733, 411] on button "5" at bounding box center [737, 413] width 23 height 23
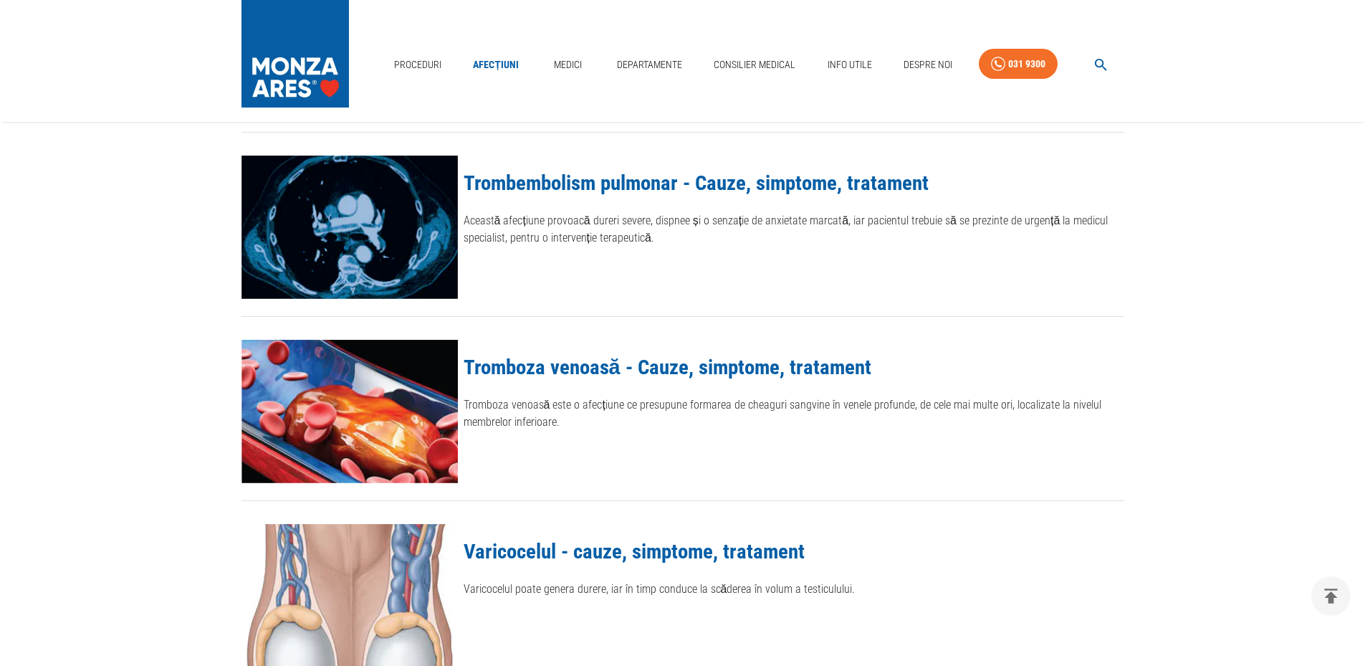
scroll to position [1218, 0]
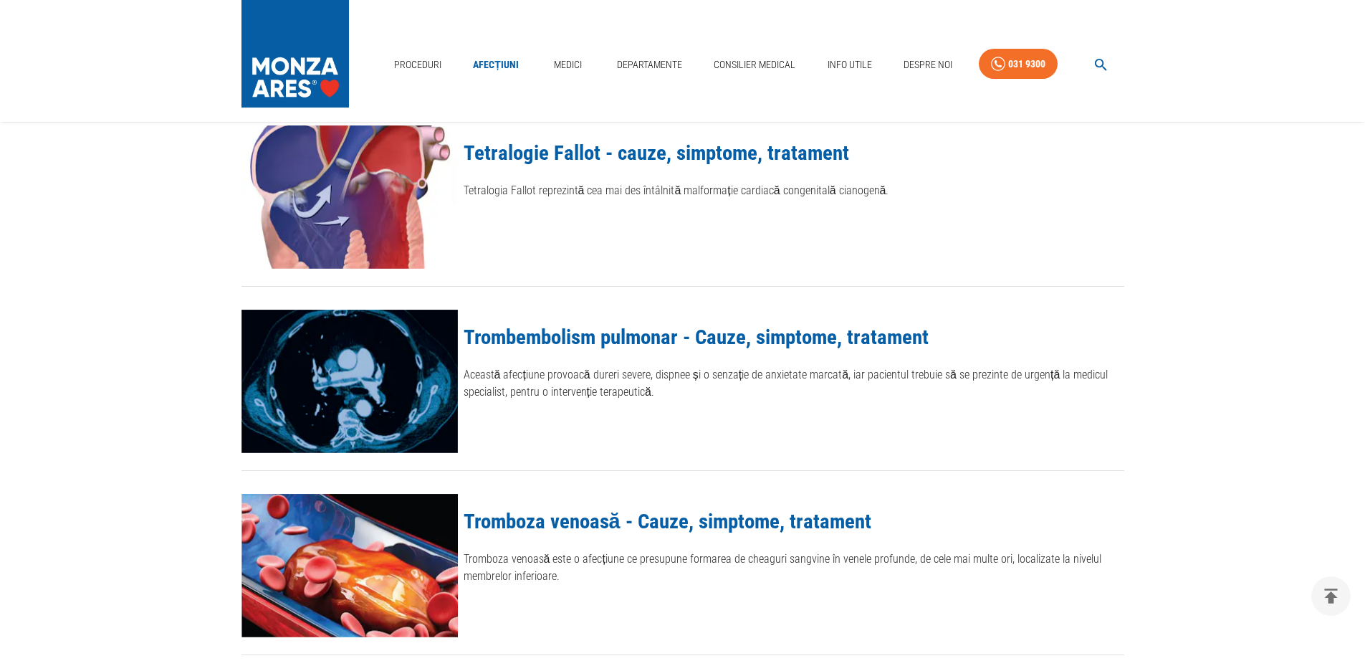
click at [581, 348] on link "Trombembolism pulmonar - Cauze, simptome, tratament" at bounding box center [696, 337] width 465 height 24
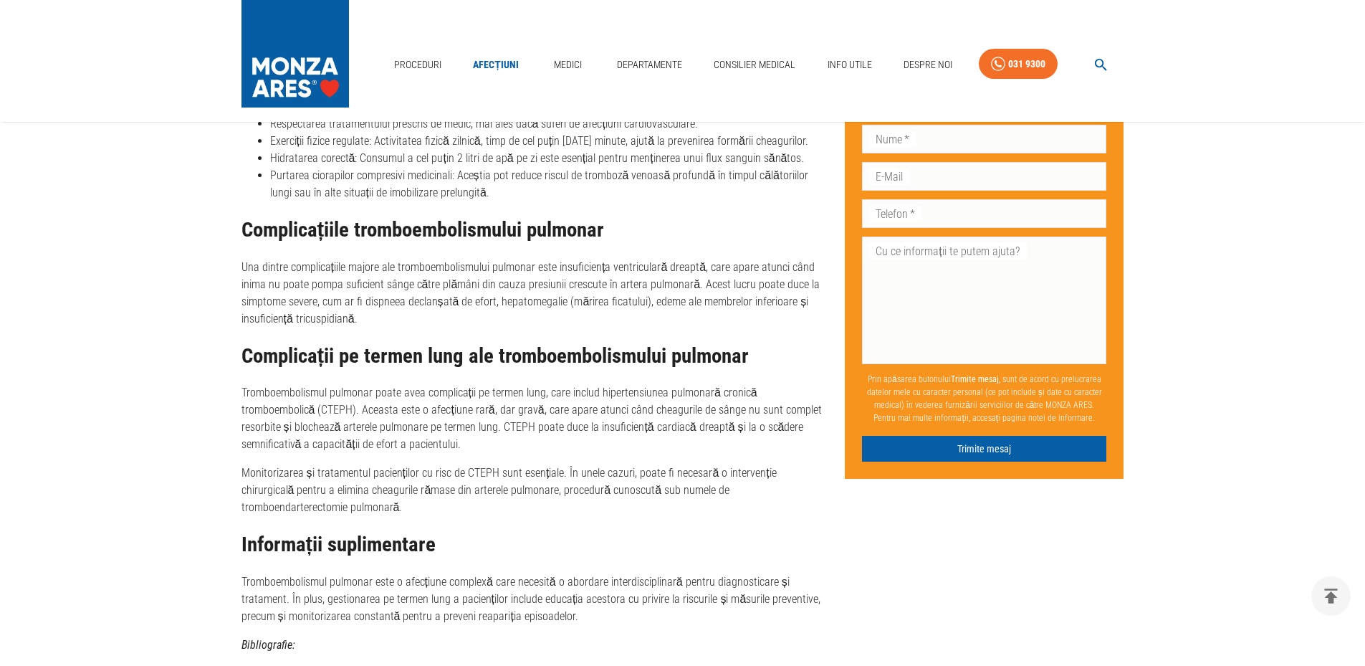
scroll to position [2795, 0]
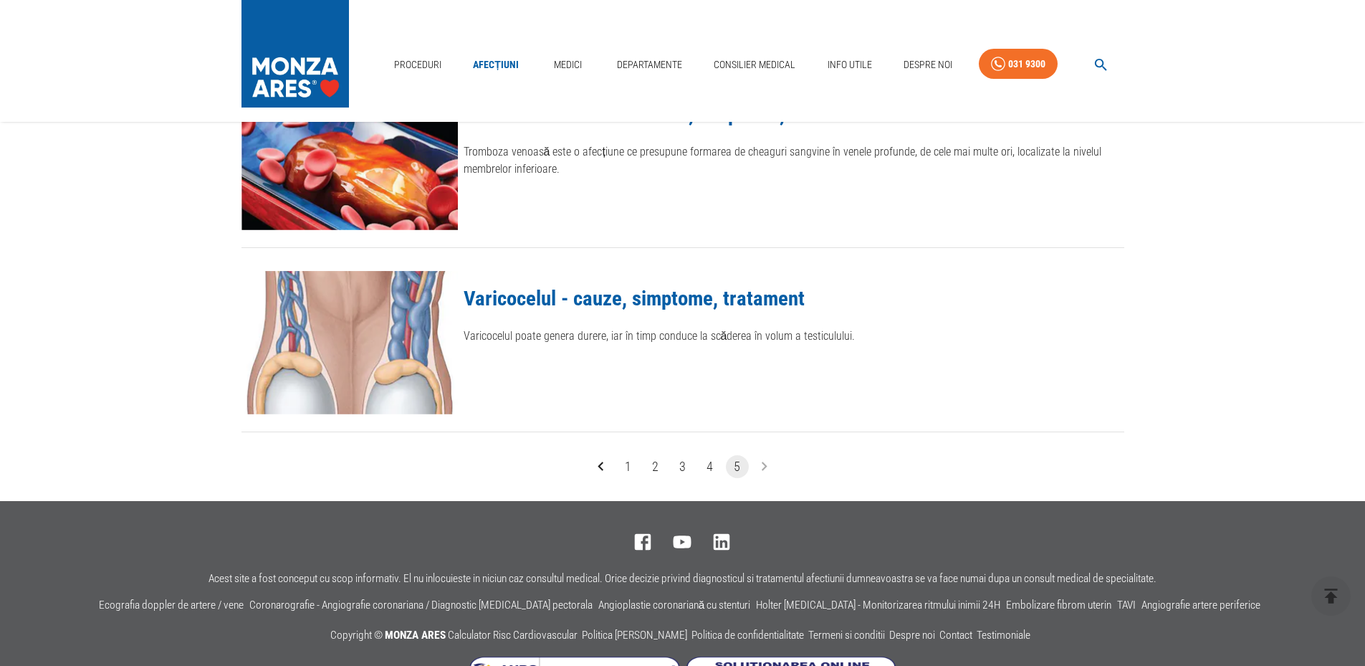
scroll to position [1679, 0]
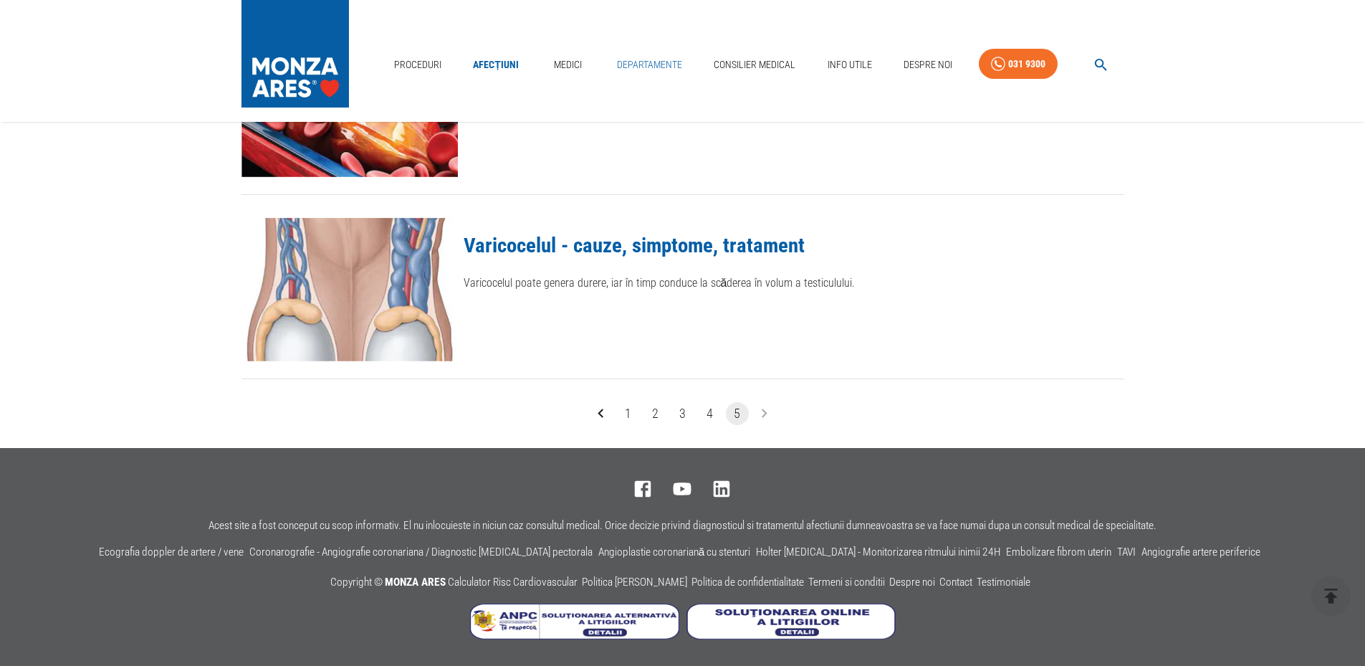
click at [621, 62] on link "Departamente" at bounding box center [649, 64] width 77 height 29
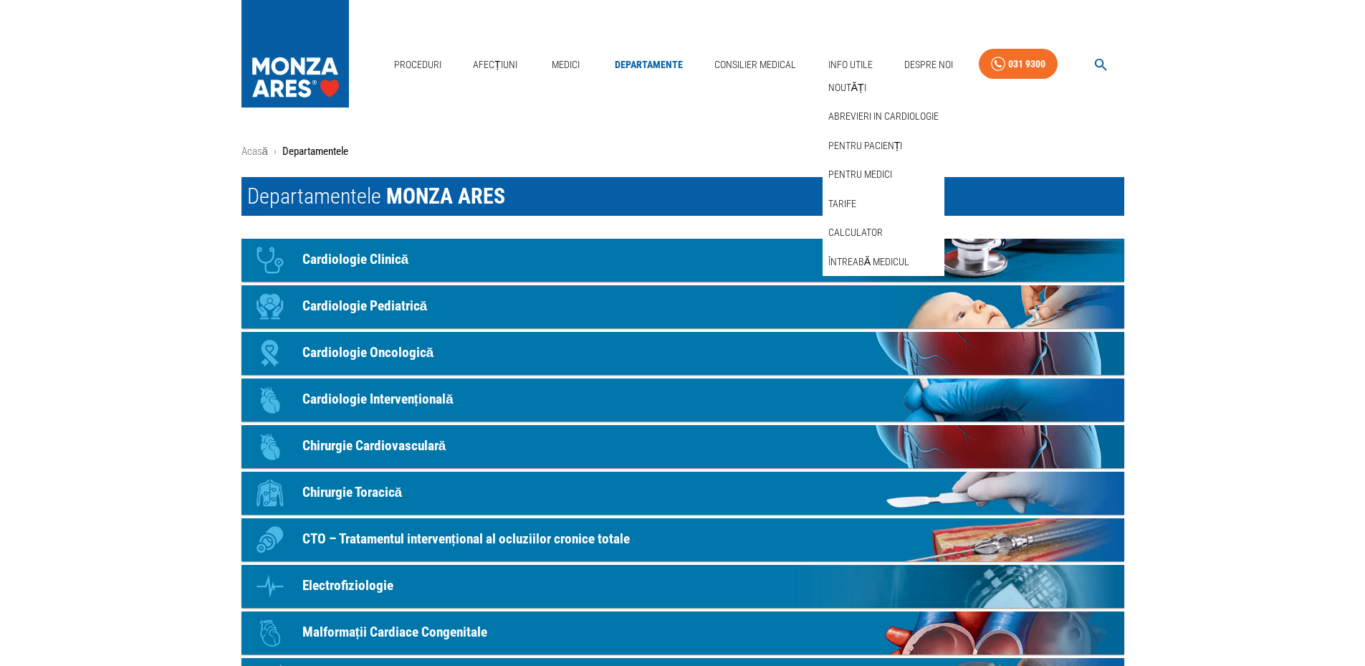
click at [832, 81] on link "Noutăți" at bounding box center [848, 88] width 44 height 24
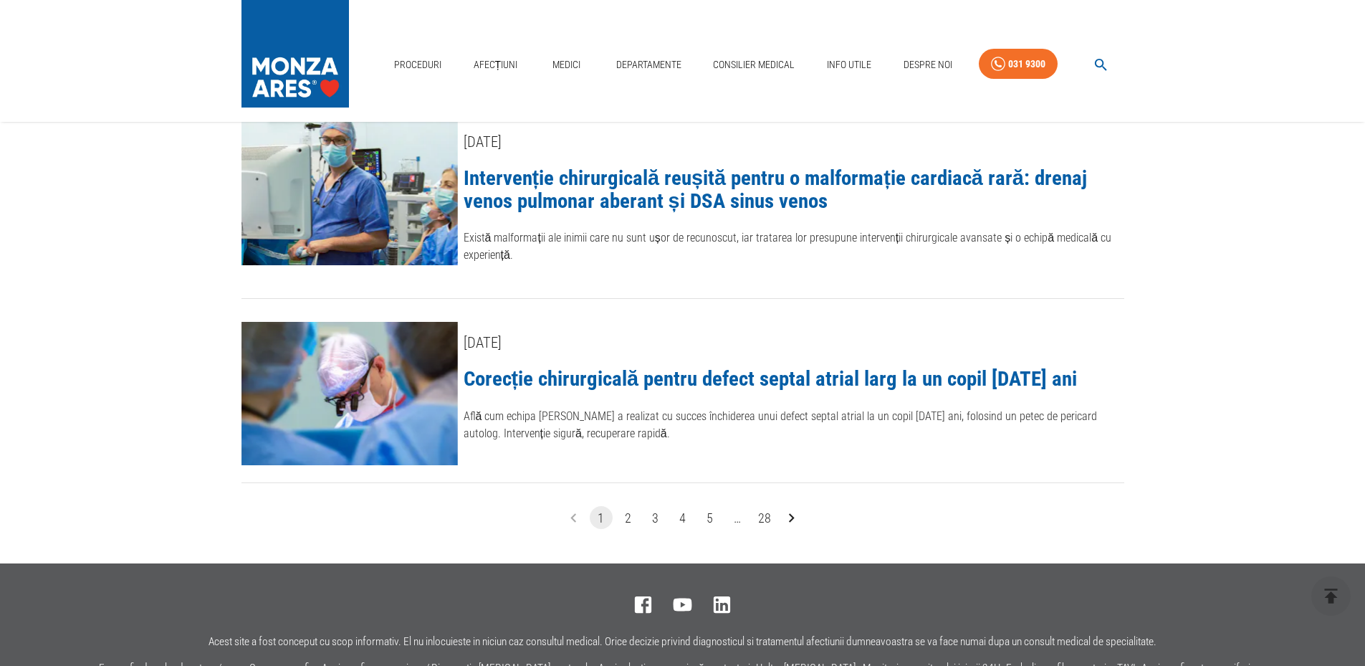
scroll to position [2007, 0]
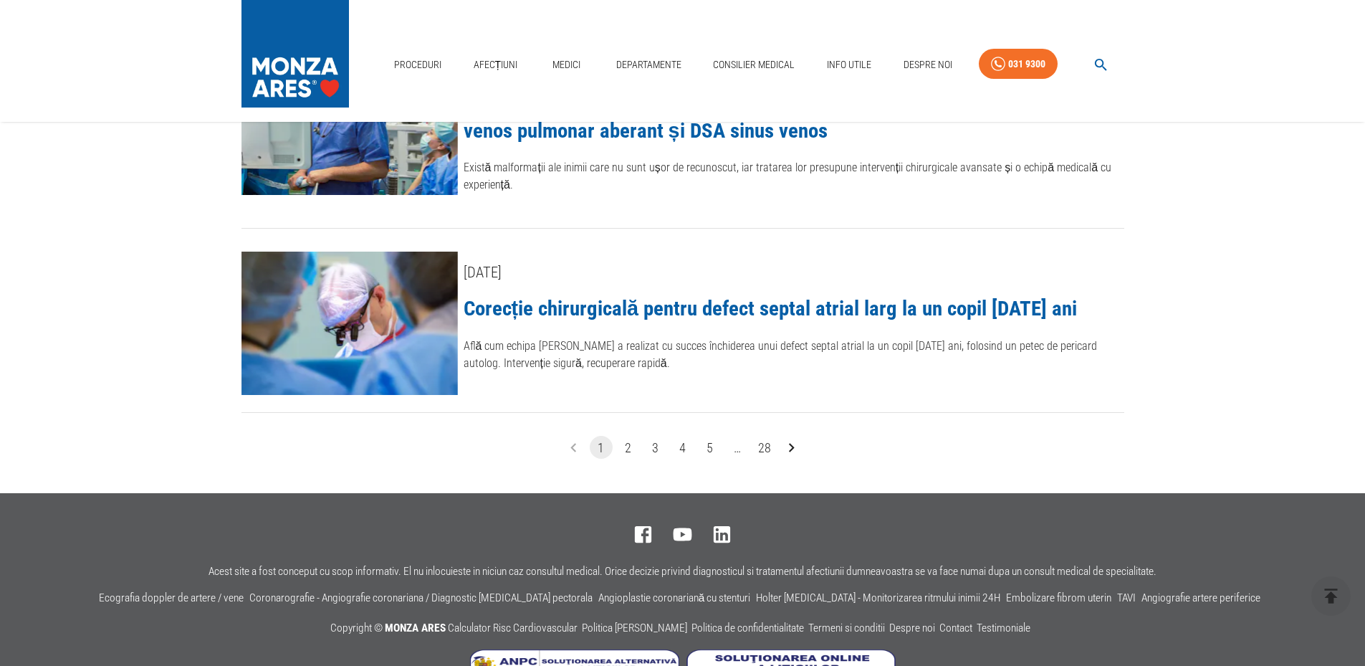
click at [630, 436] on button "2" at bounding box center [628, 447] width 23 height 23
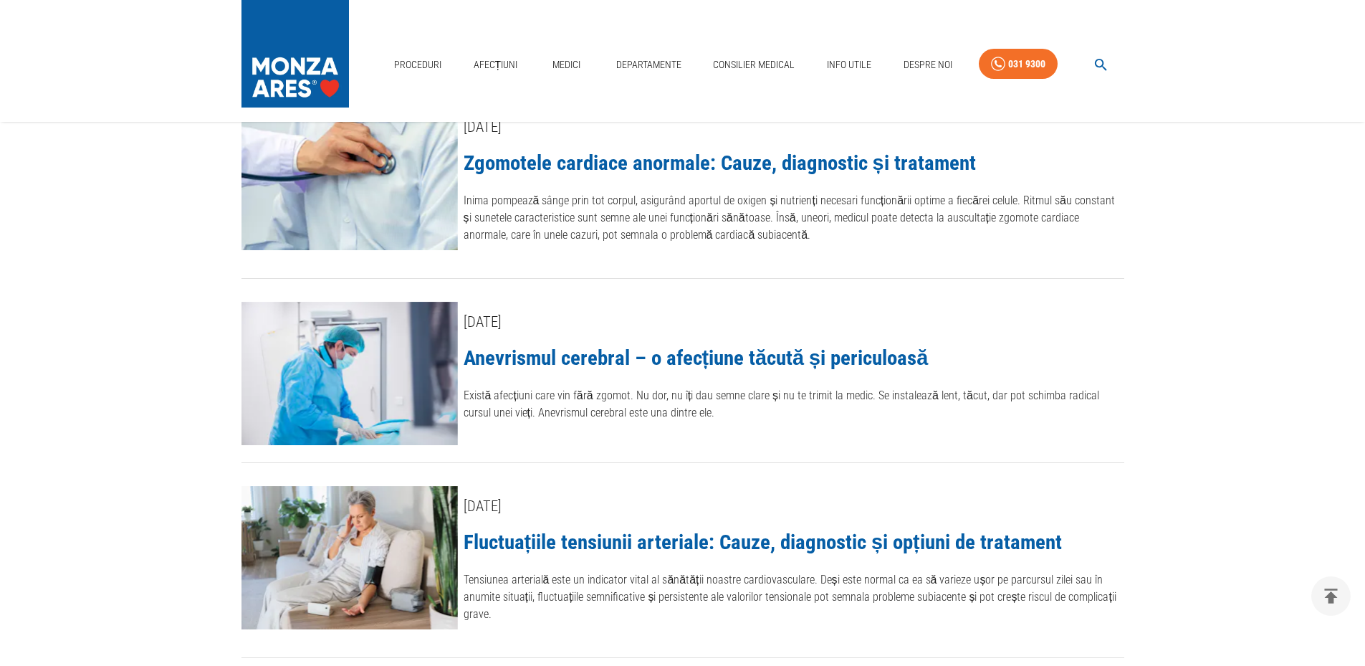
scroll to position [932, 0]
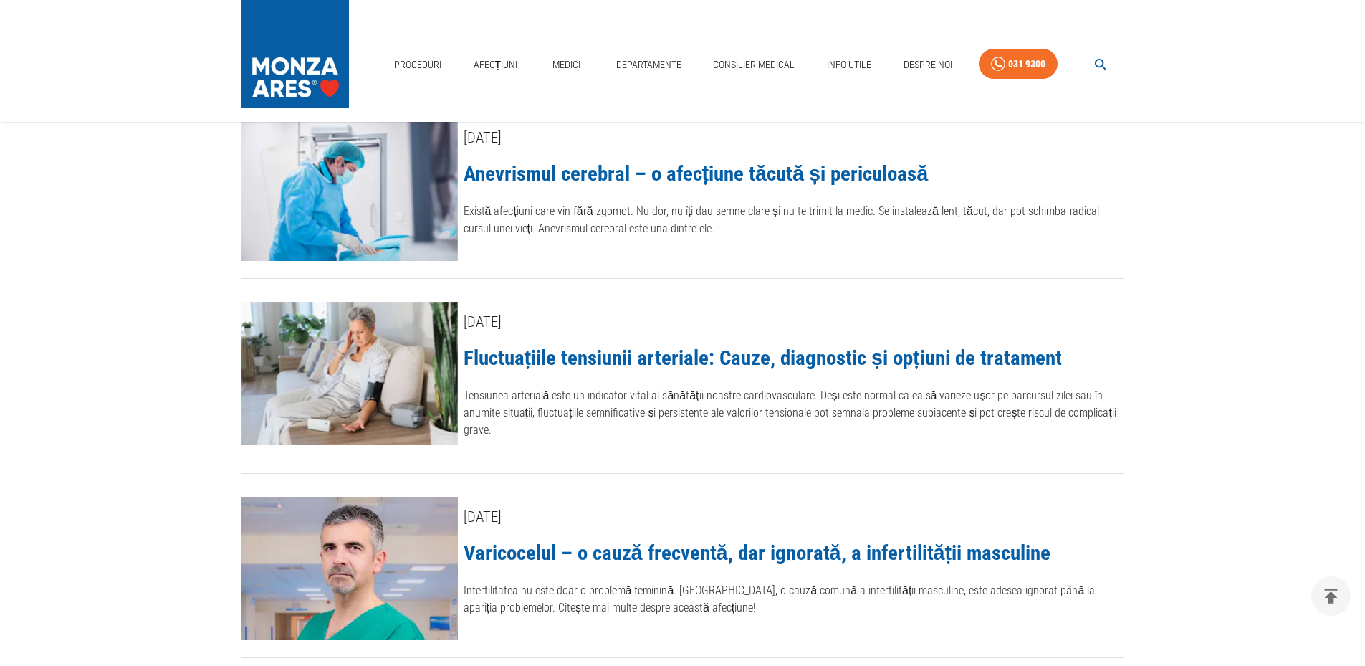
click at [592, 350] on link "Fluctuațiile tensiunii arteriale: Cauze, diagnostic și opțiuni de tratament" at bounding box center [763, 357] width 598 height 24
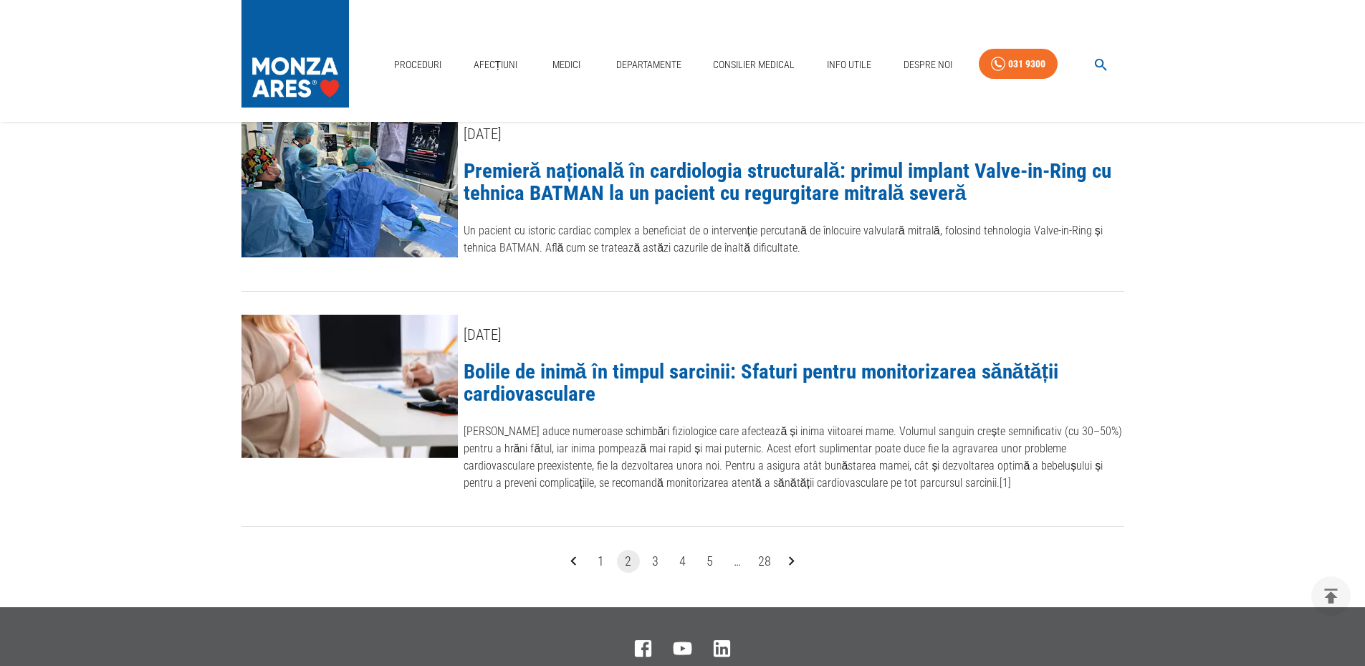
scroll to position [1935, 0]
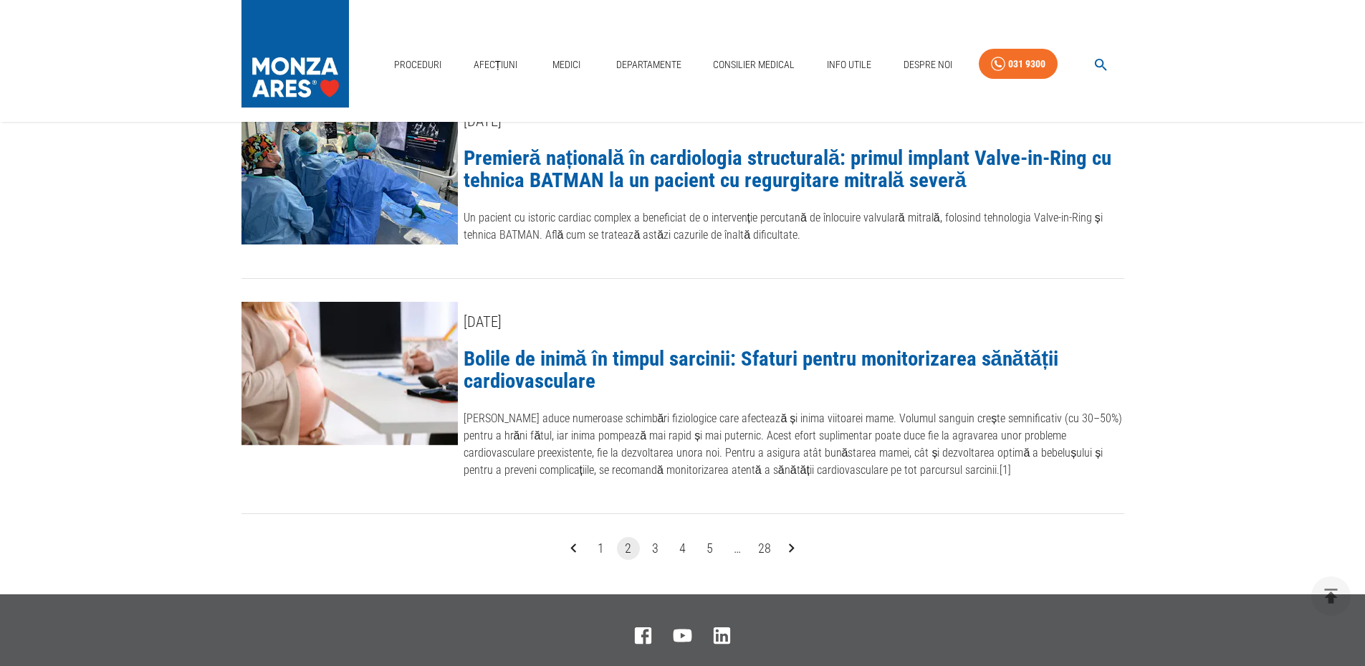
click at [659, 551] on button "3" at bounding box center [655, 548] width 23 height 23
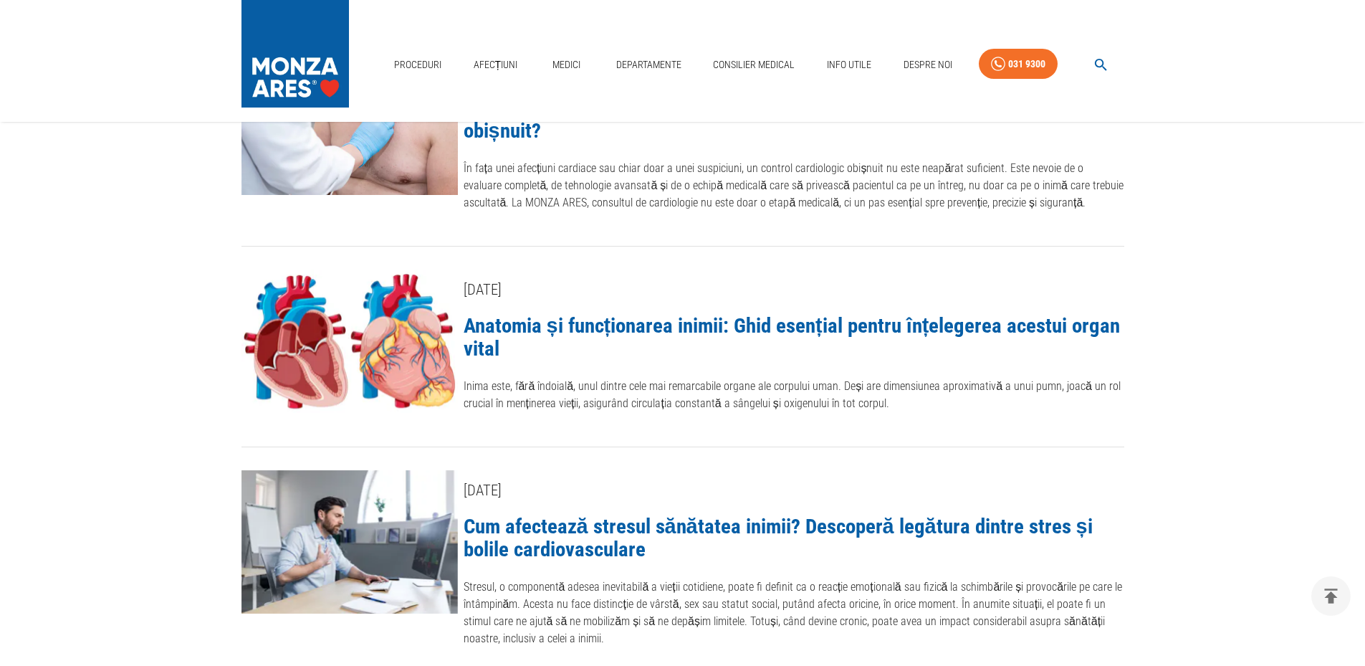
scroll to position [1290, 0]
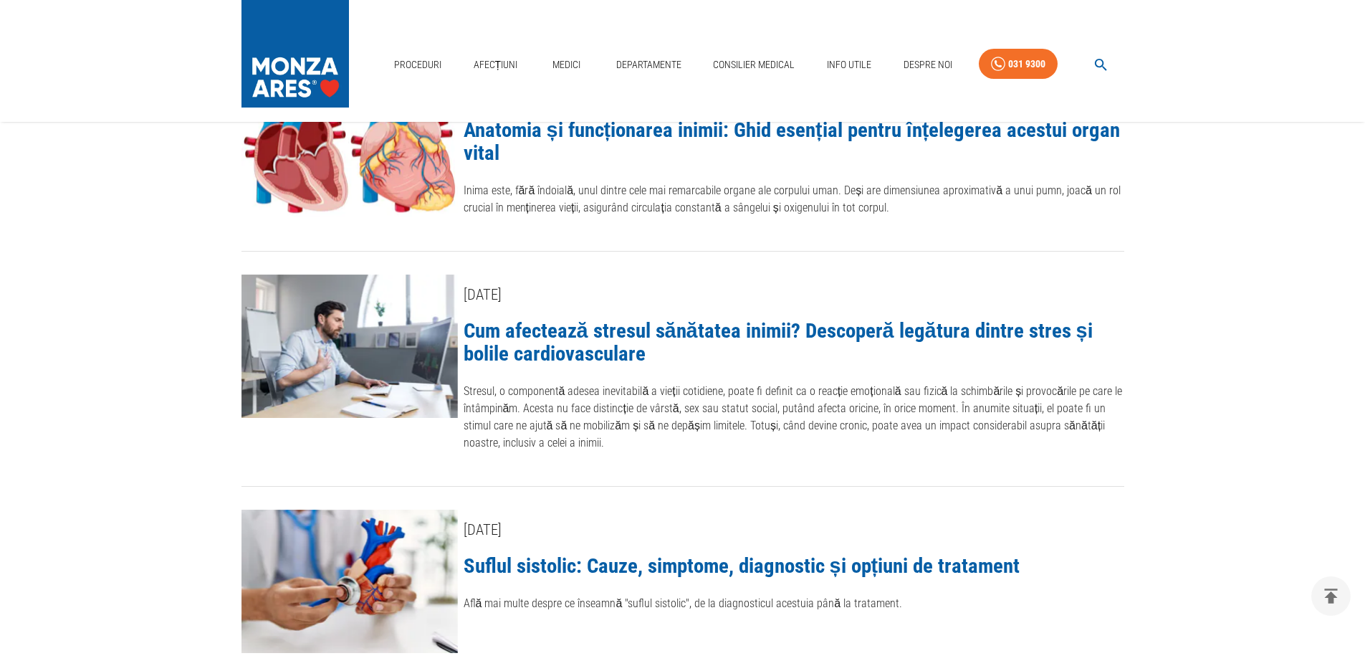
click at [565, 335] on link "Cum afectează stresul sănătatea inimii? Descoperă legătura dintre stres și boli…" at bounding box center [778, 341] width 629 height 47
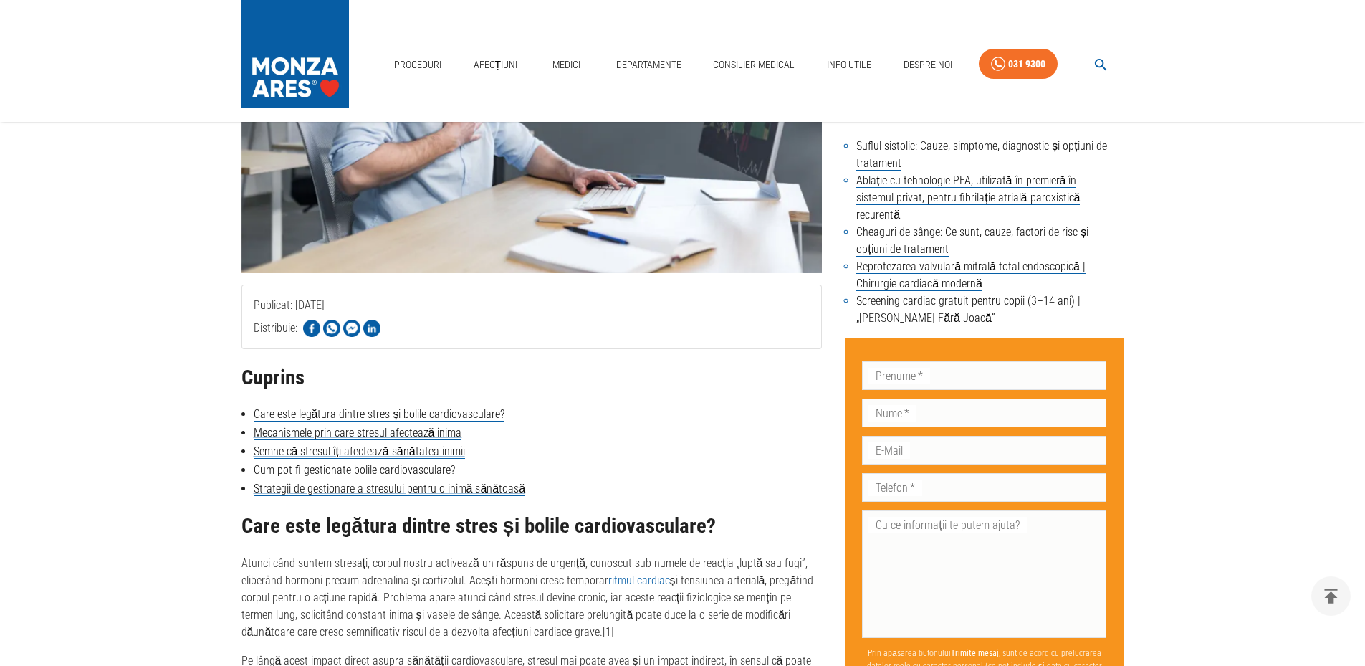
scroll to position [358, 0]
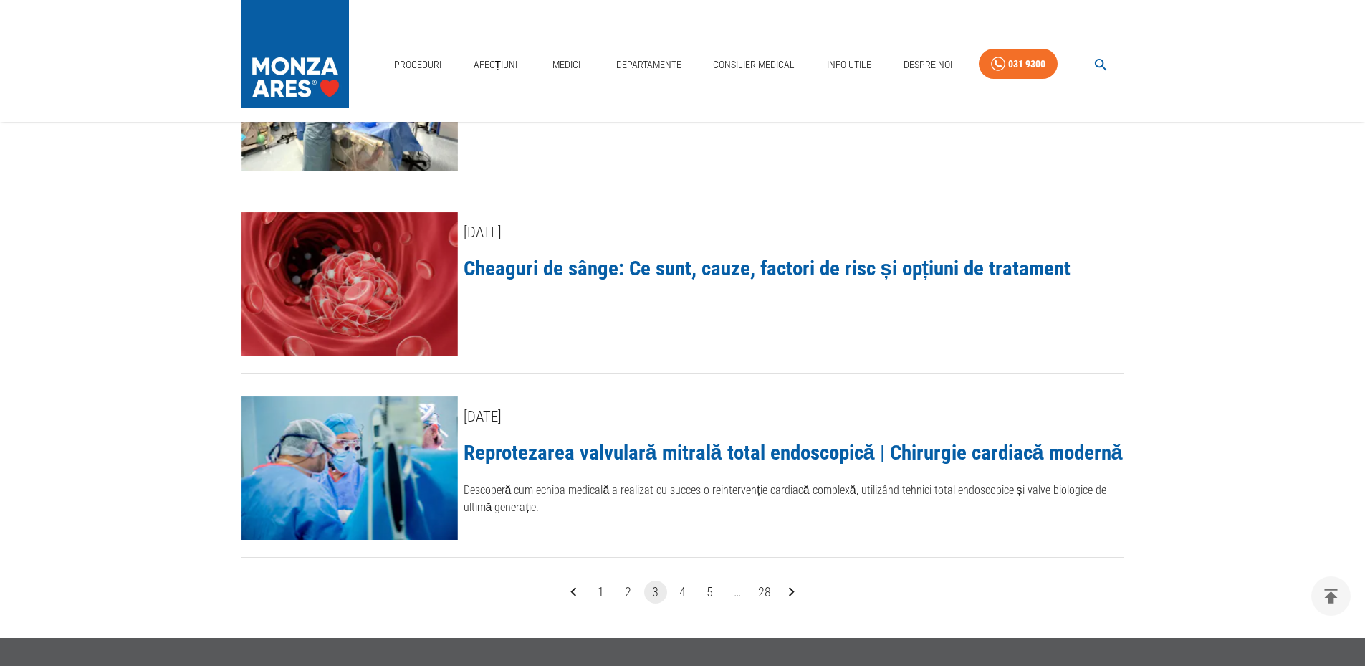
scroll to position [2079, 0]
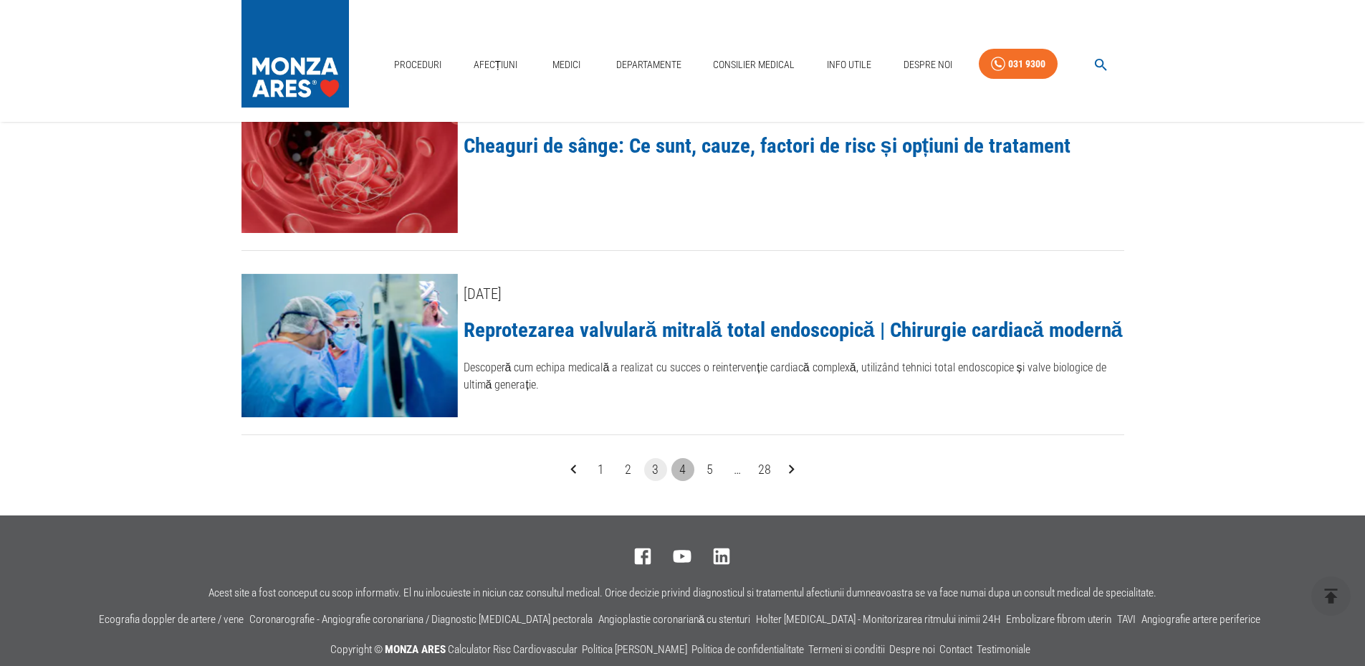
click at [687, 458] on button "4" at bounding box center [683, 469] width 23 height 23
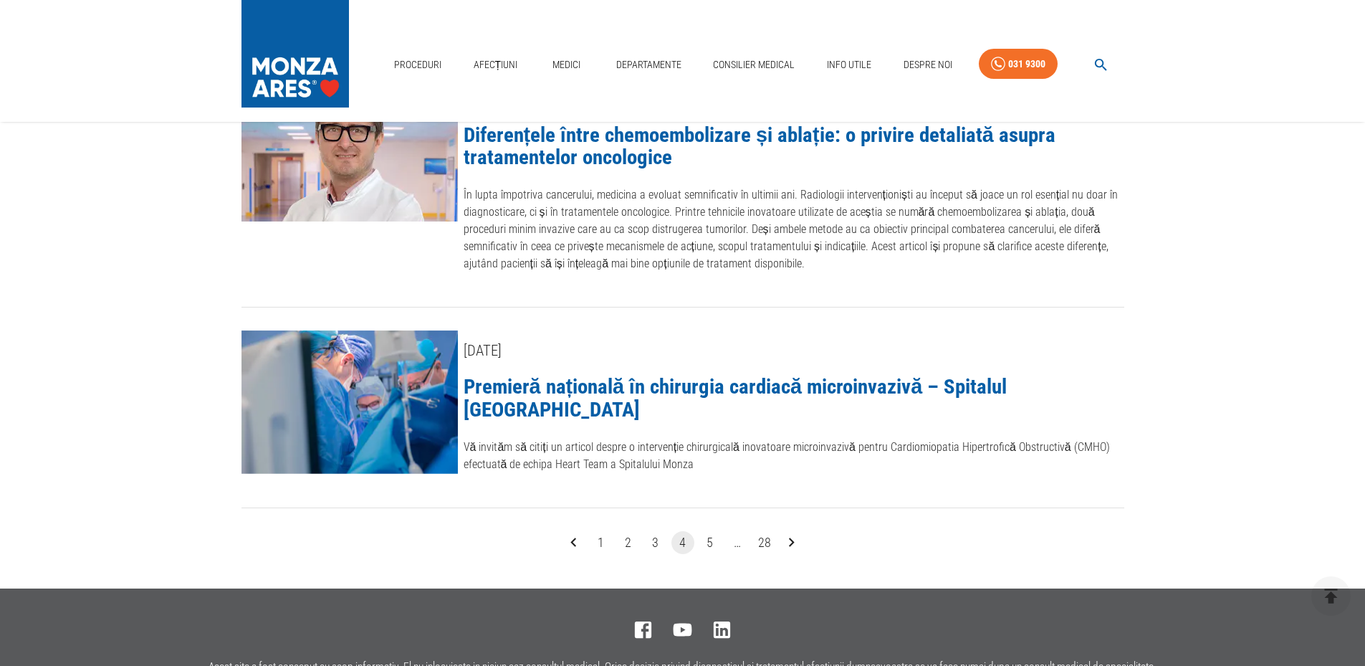
scroll to position [2007, 0]
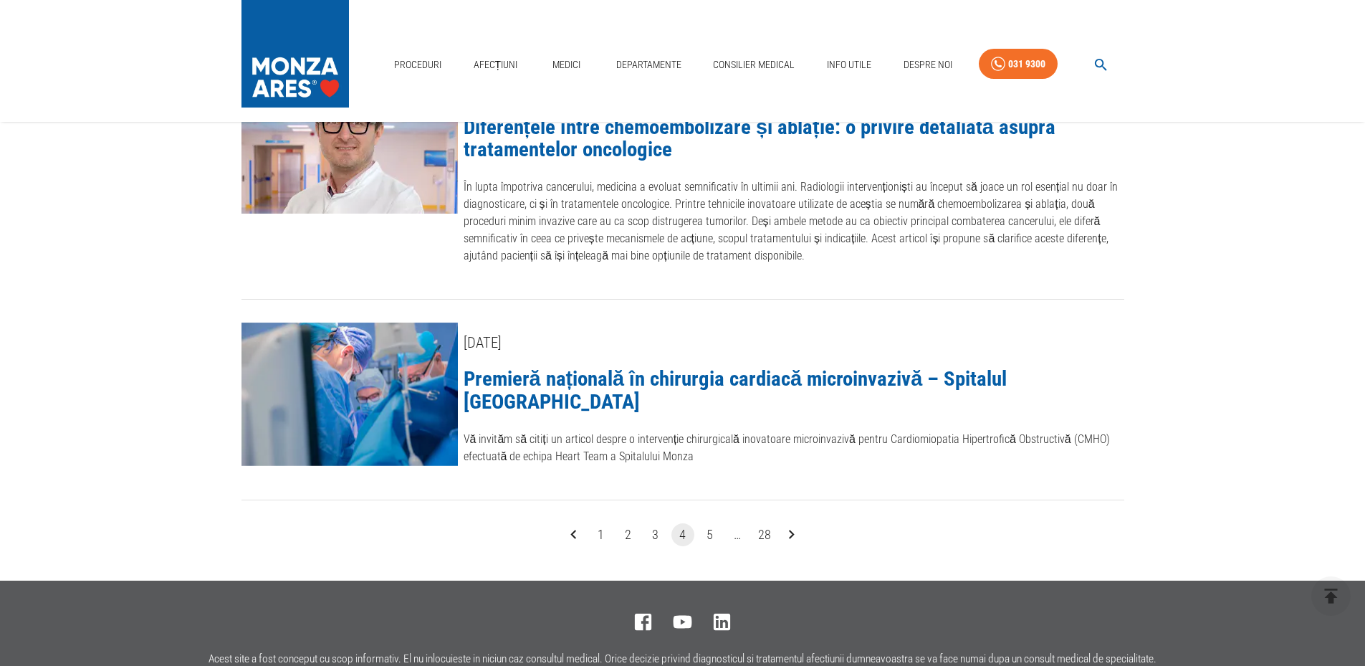
click at [715, 523] on button "5" at bounding box center [710, 534] width 23 height 23
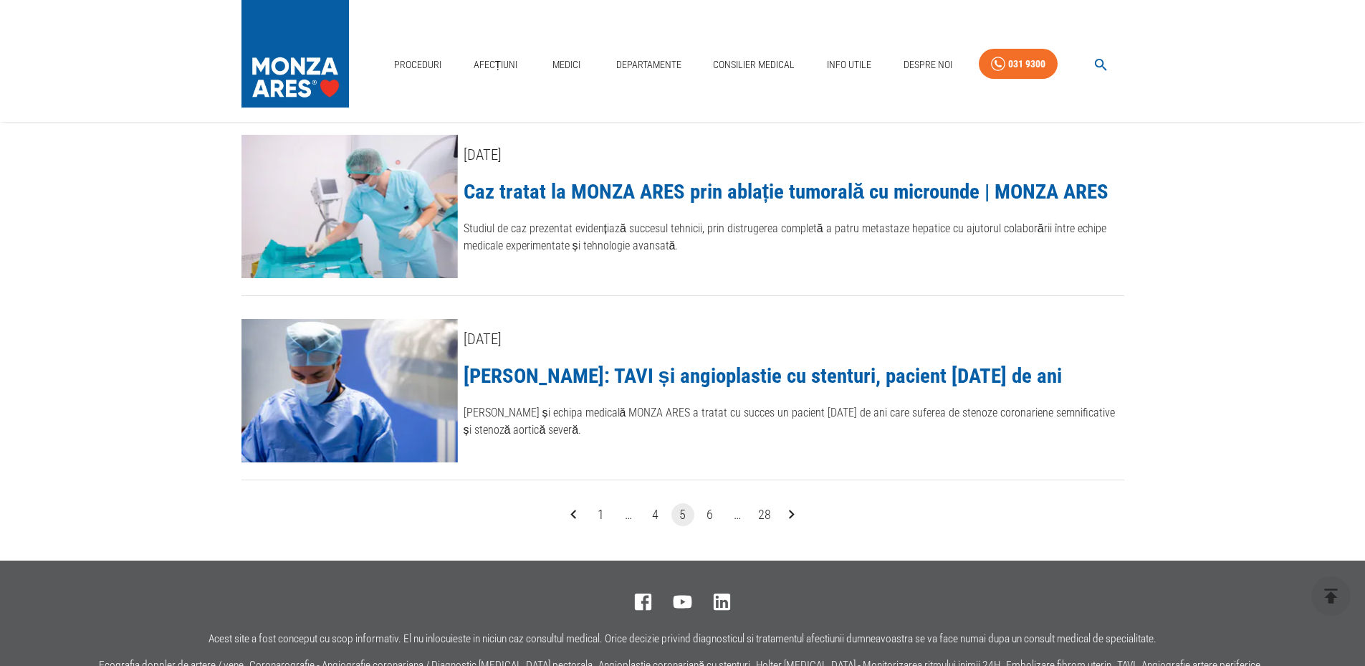
scroll to position [2007, 0]
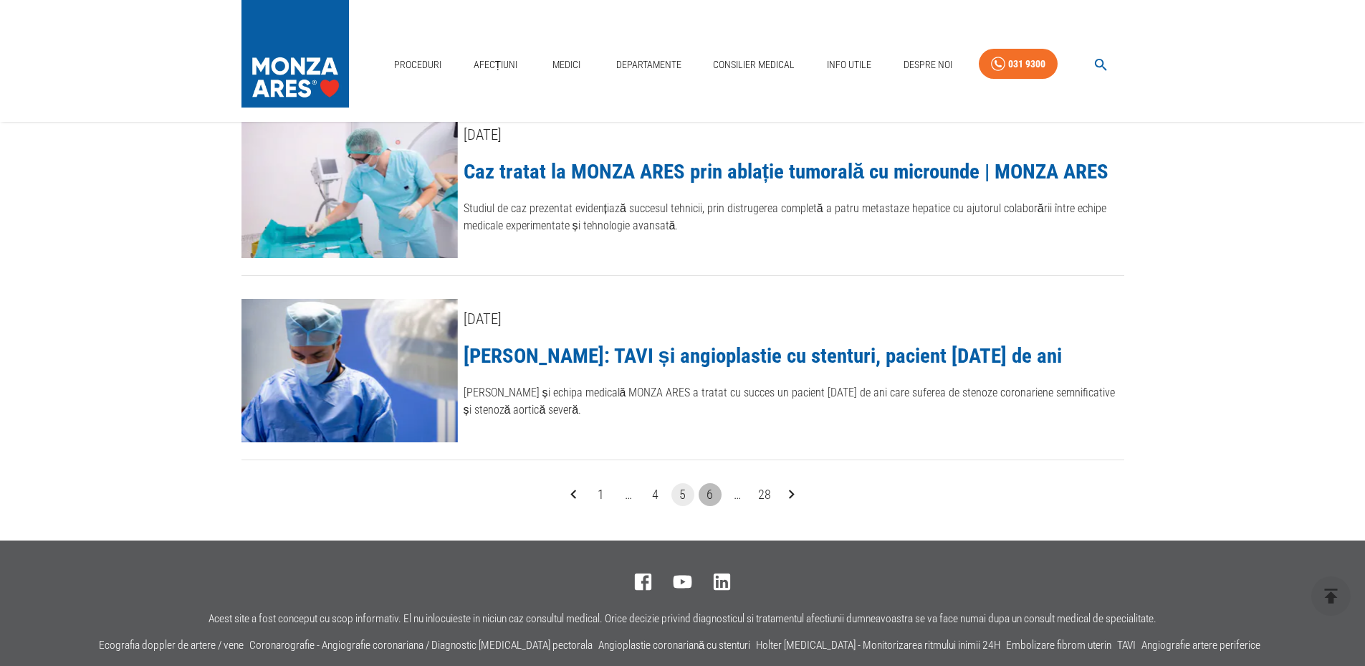
click at [712, 497] on button "6" at bounding box center [710, 494] width 23 height 23
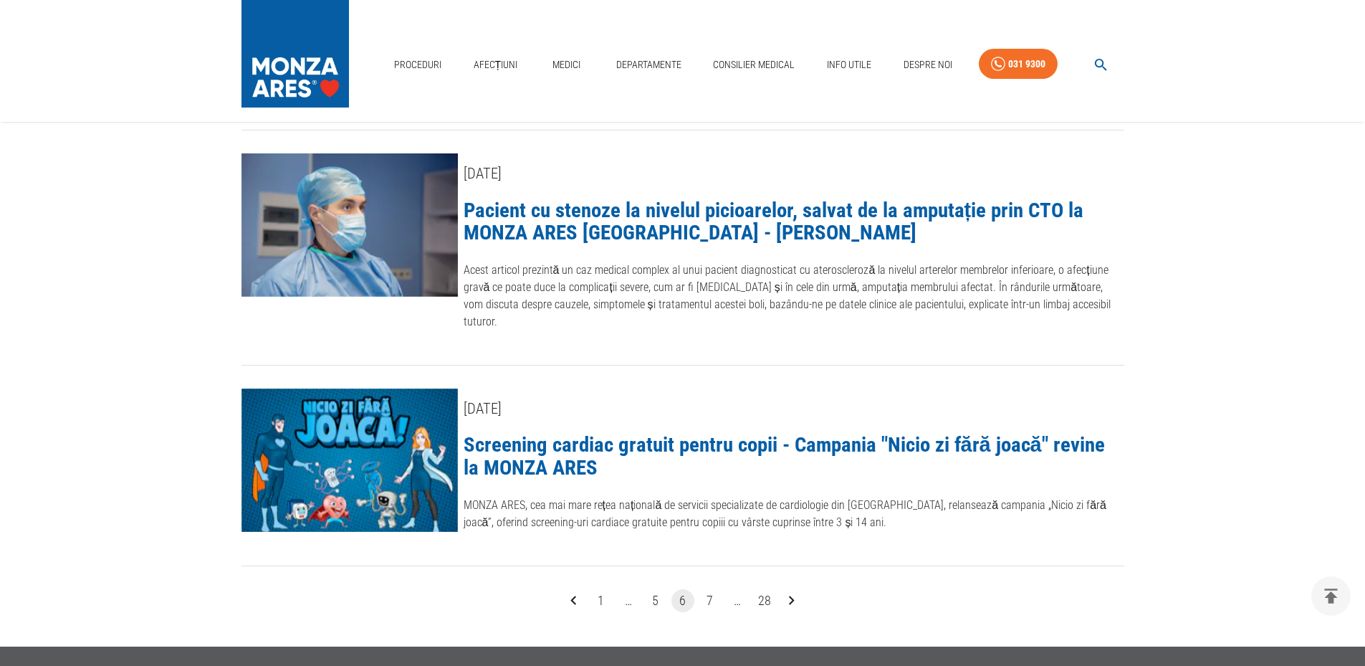
scroll to position [2161, 0]
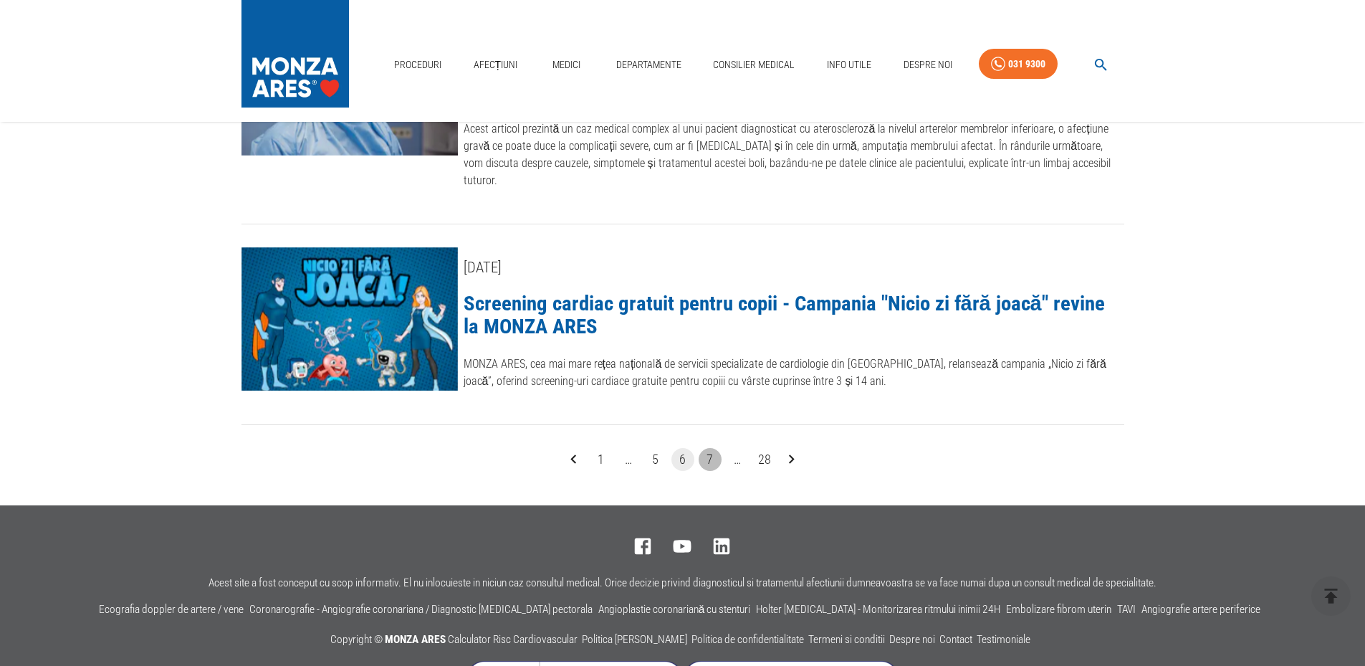
click at [707, 448] on button "7" at bounding box center [710, 459] width 23 height 23
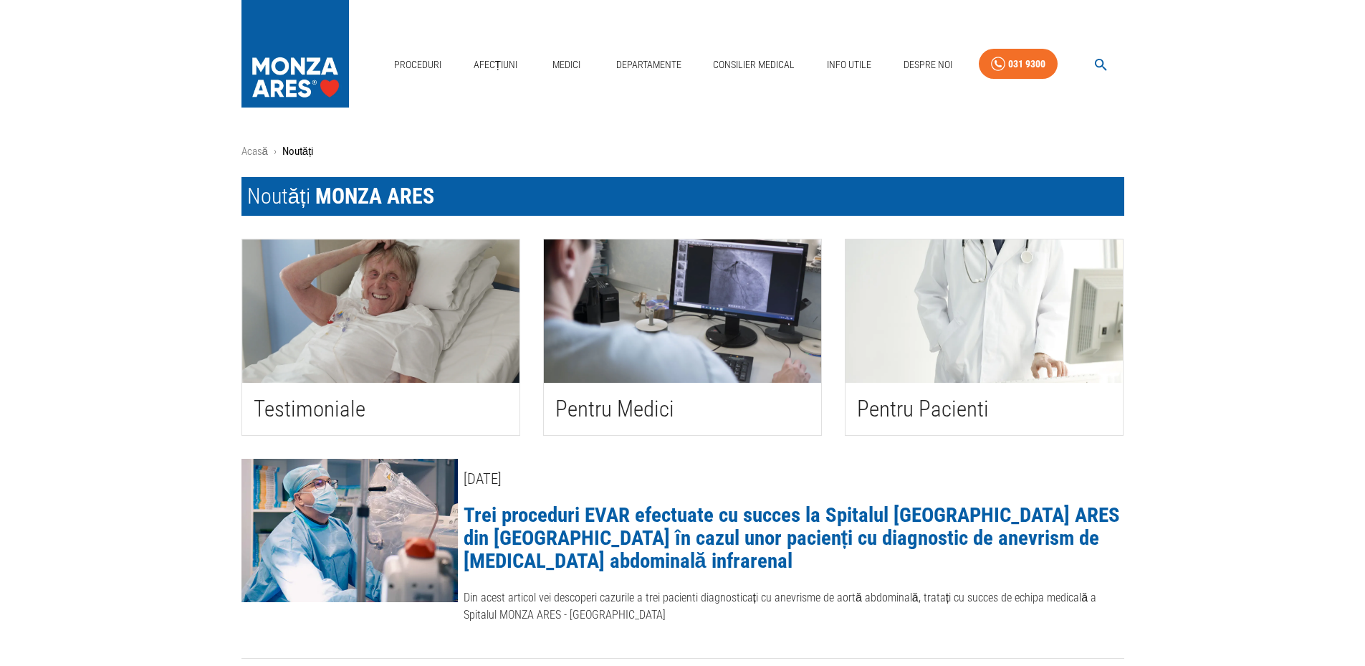
click at [912, 389] on div "Pentru Pacienti" at bounding box center [984, 409] width 277 height 52
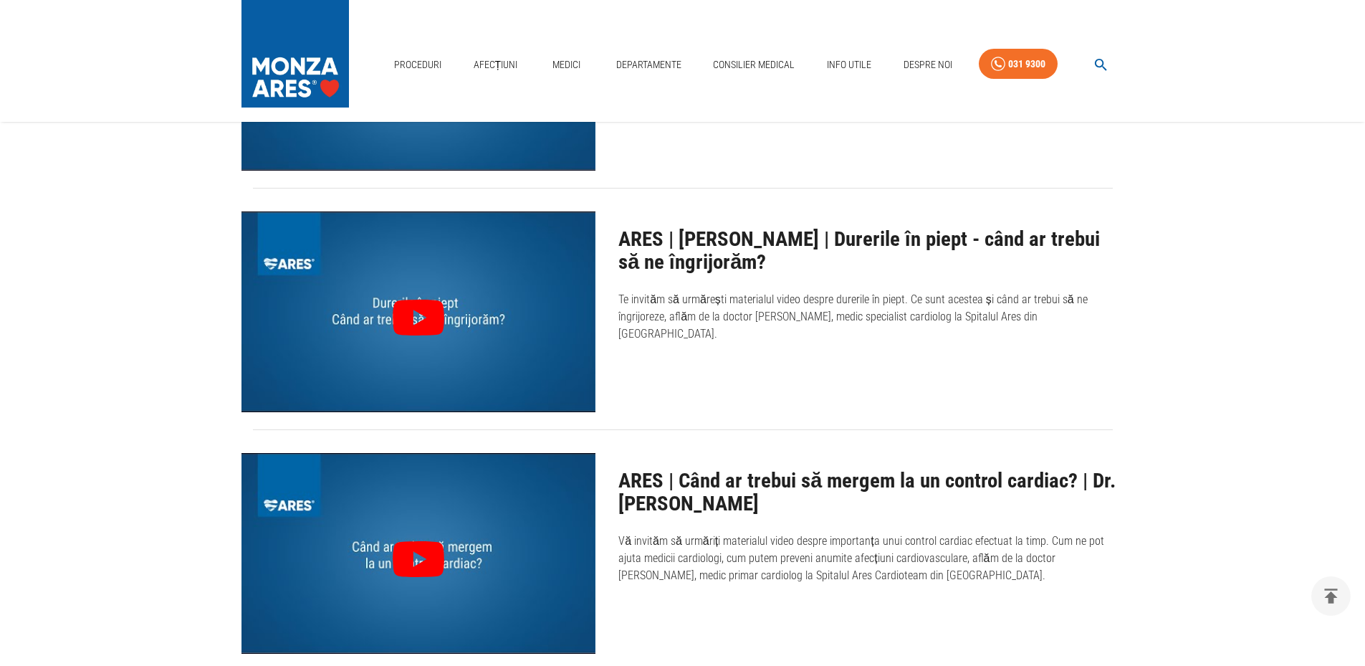
scroll to position [573, 0]
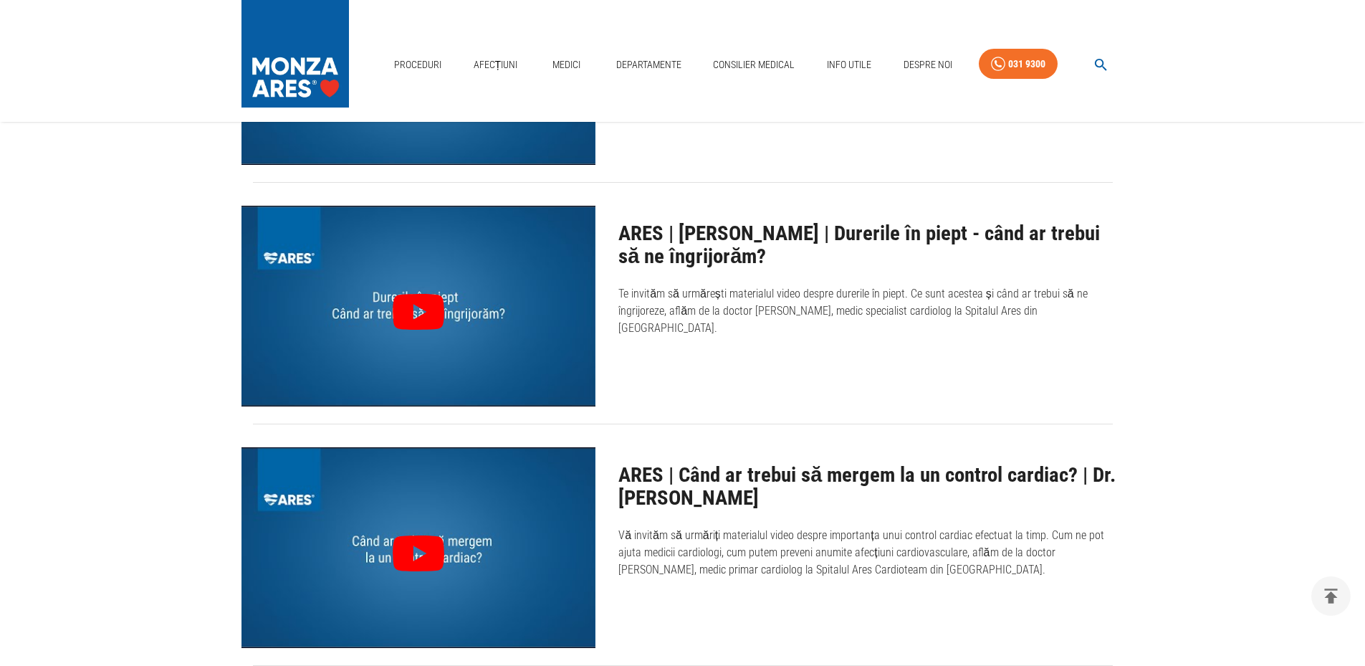
click at [749, 225] on h2 "ARES | Dr. Camelia Năndrean | Durerile în piept - când ar trebui să ne îngrijor…" at bounding box center [871, 244] width 505 height 45
click at [742, 236] on h2 "ARES | Dr. Camelia Năndrean | Durerile în piept - când ar trebui să ne îngrijor…" at bounding box center [871, 244] width 505 height 45
click at [778, 262] on h2 "ARES | Dr. Camelia Năndrean | Durerile în piept - când ar trebui să ne îngrijor…" at bounding box center [871, 244] width 505 height 45
click at [835, 325] on div "ARES | Dr. Camelia Năndrean | Durerile în piept - când ar trebui să ne îngrijor…" at bounding box center [860, 295] width 528 height 224
click at [420, 310] on icon at bounding box center [419, 312] width 62 height 62
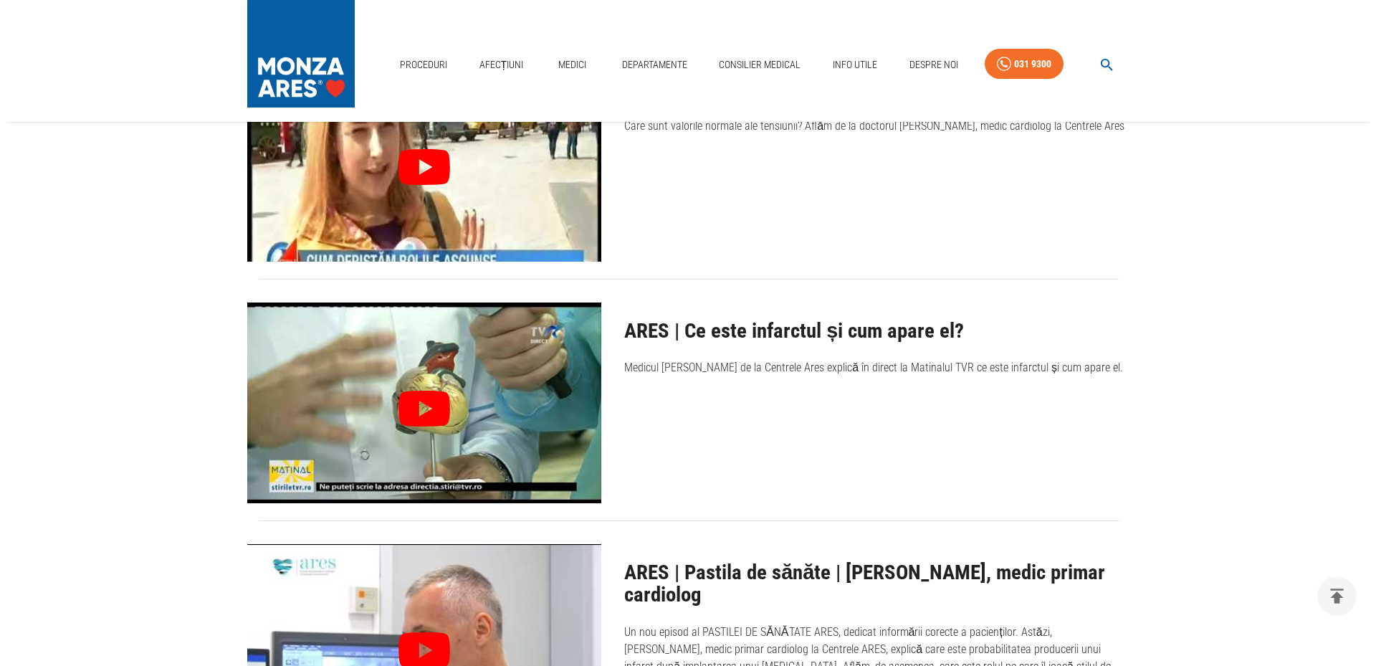
scroll to position [7024, 0]
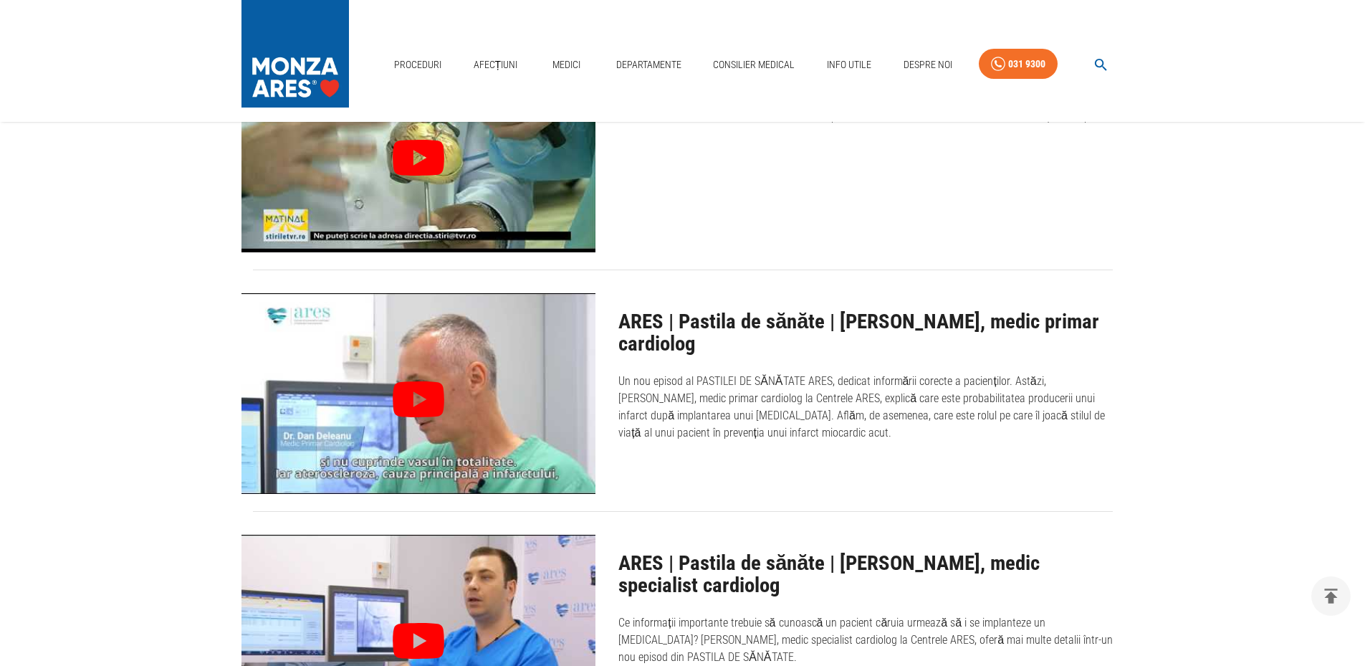
click at [1099, 69] on icon "button" at bounding box center [1101, 65] width 16 height 16
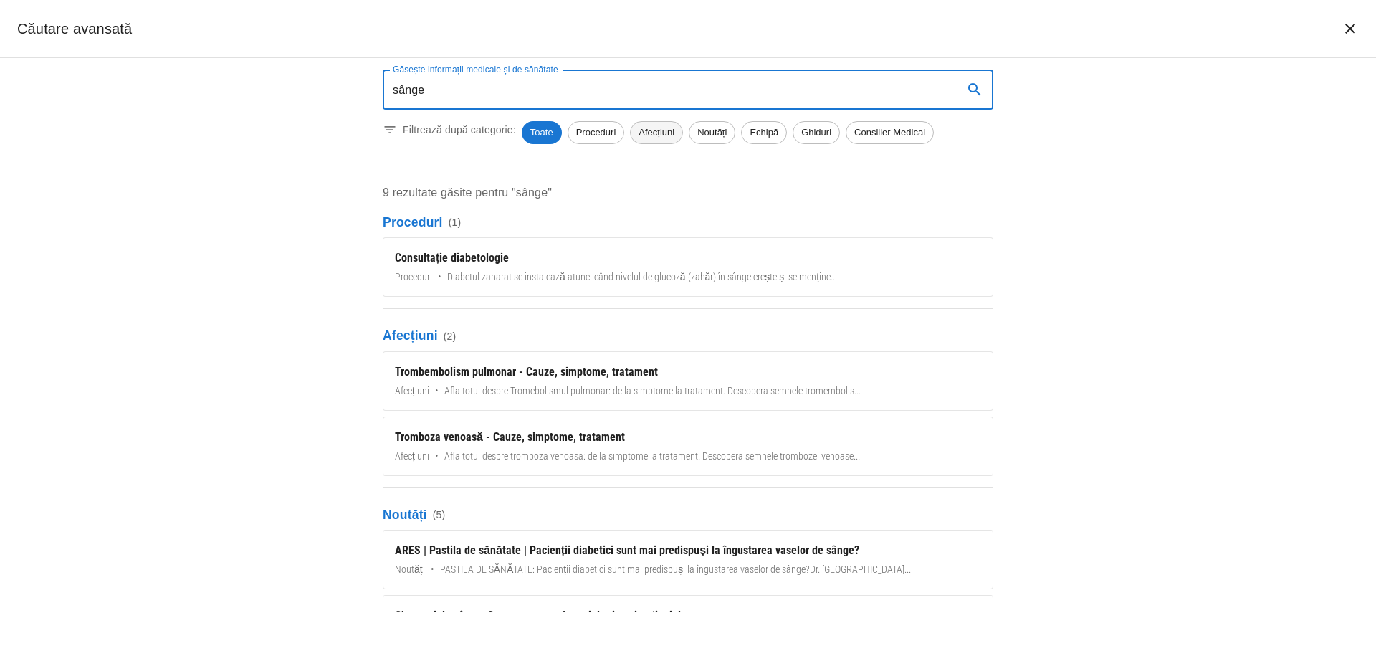
type input "sânge"
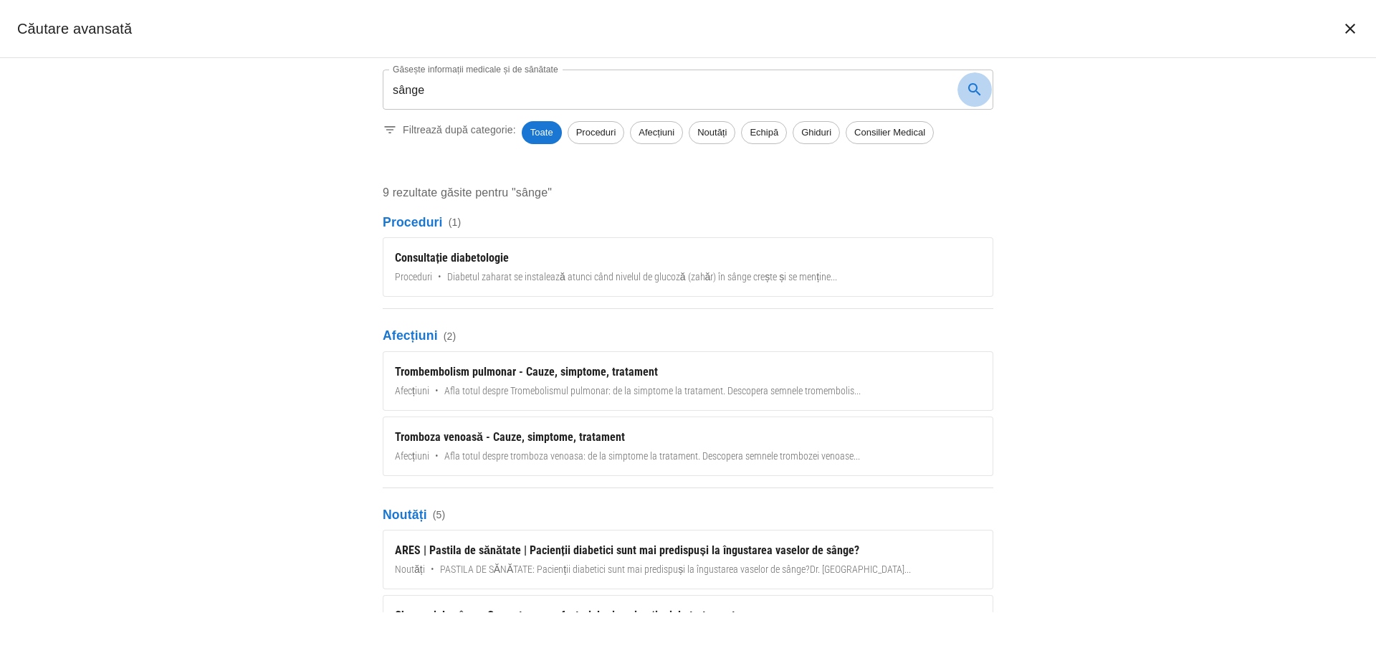
click at [974, 88] on icon "search" at bounding box center [974, 89] width 17 height 17
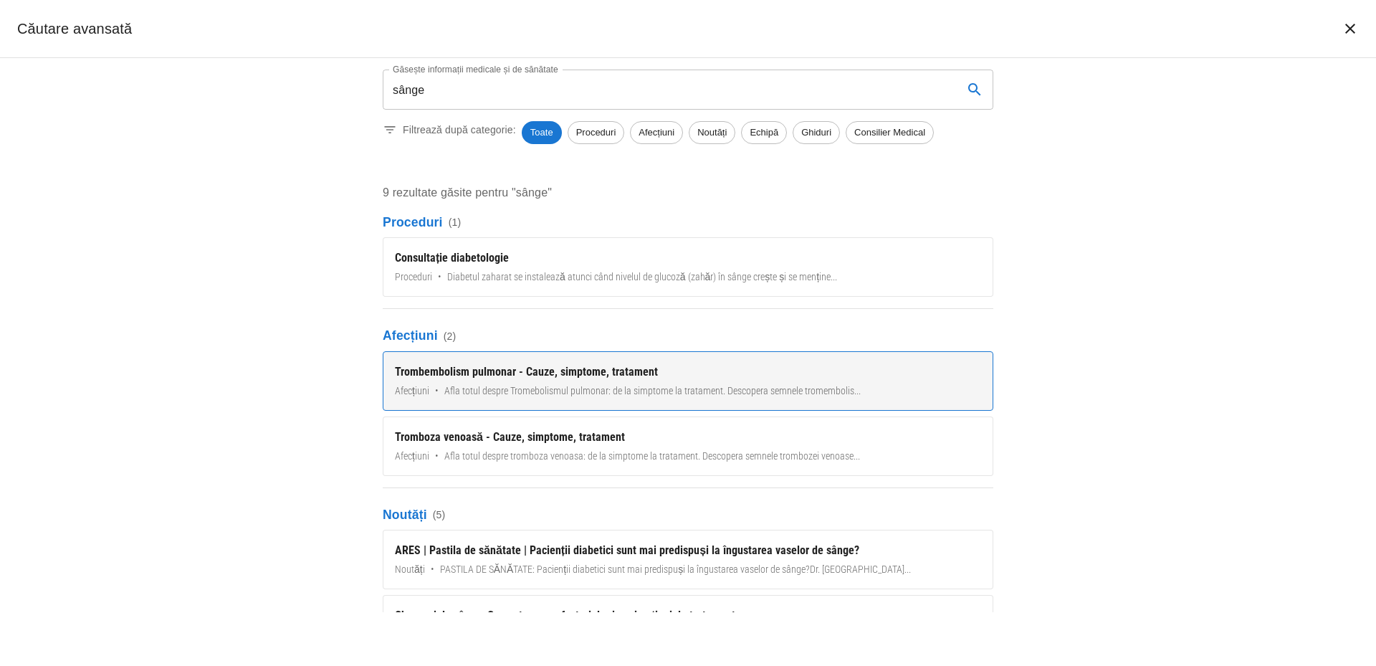
click at [470, 373] on div "Trombembolism pulmonar - Cauze, simptome, tratament" at bounding box center [688, 371] width 586 height 17
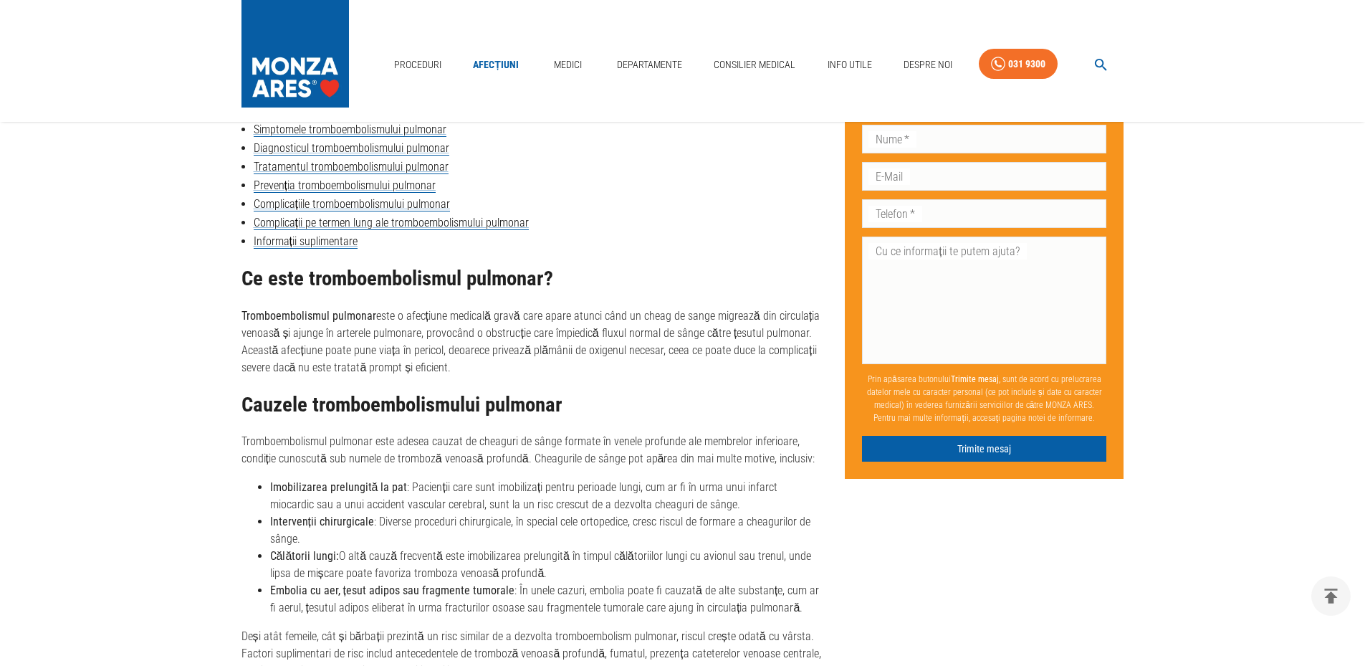
scroll to position [1003, 0]
